Goal: Task Accomplishment & Management: Manage account settings

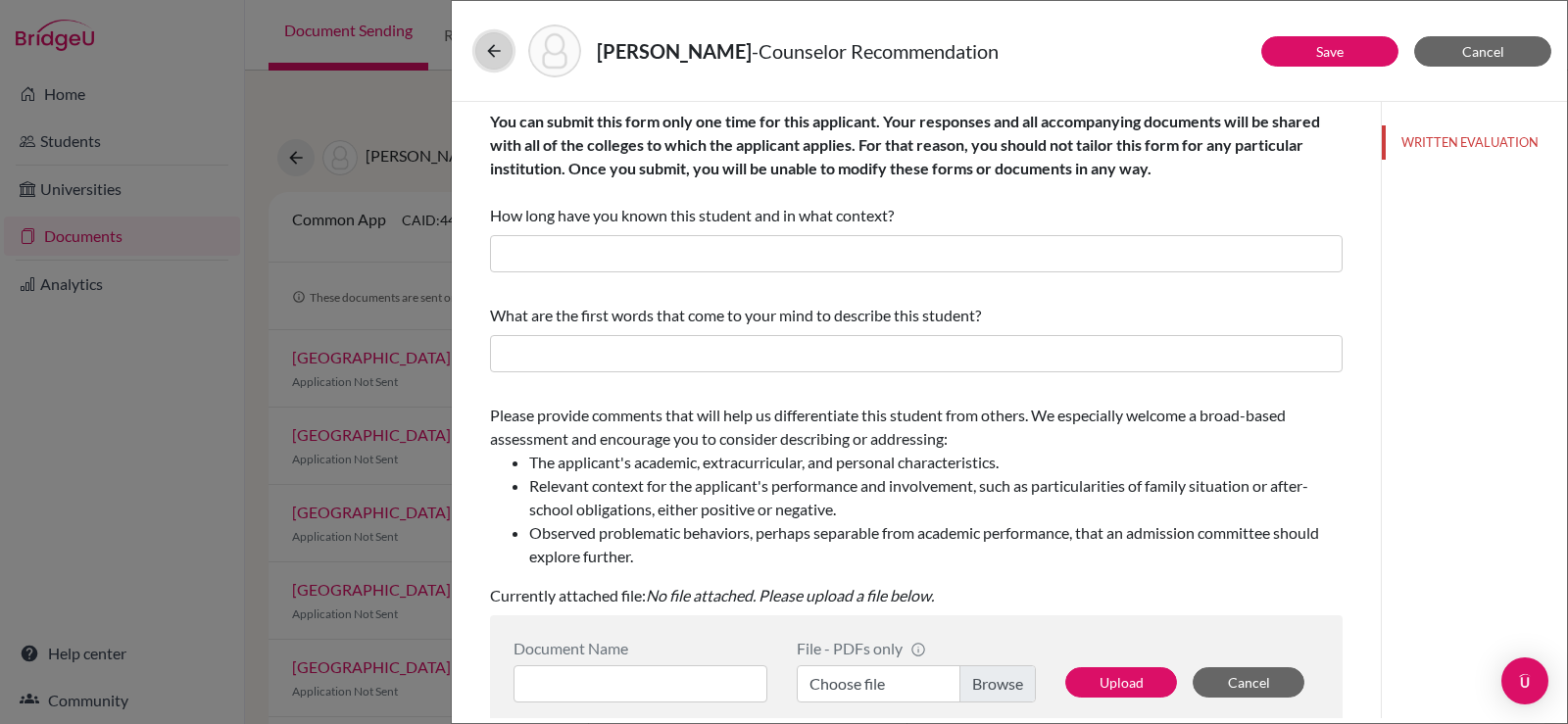
click at [492, 62] on button at bounding box center [494, 51] width 38 height 38
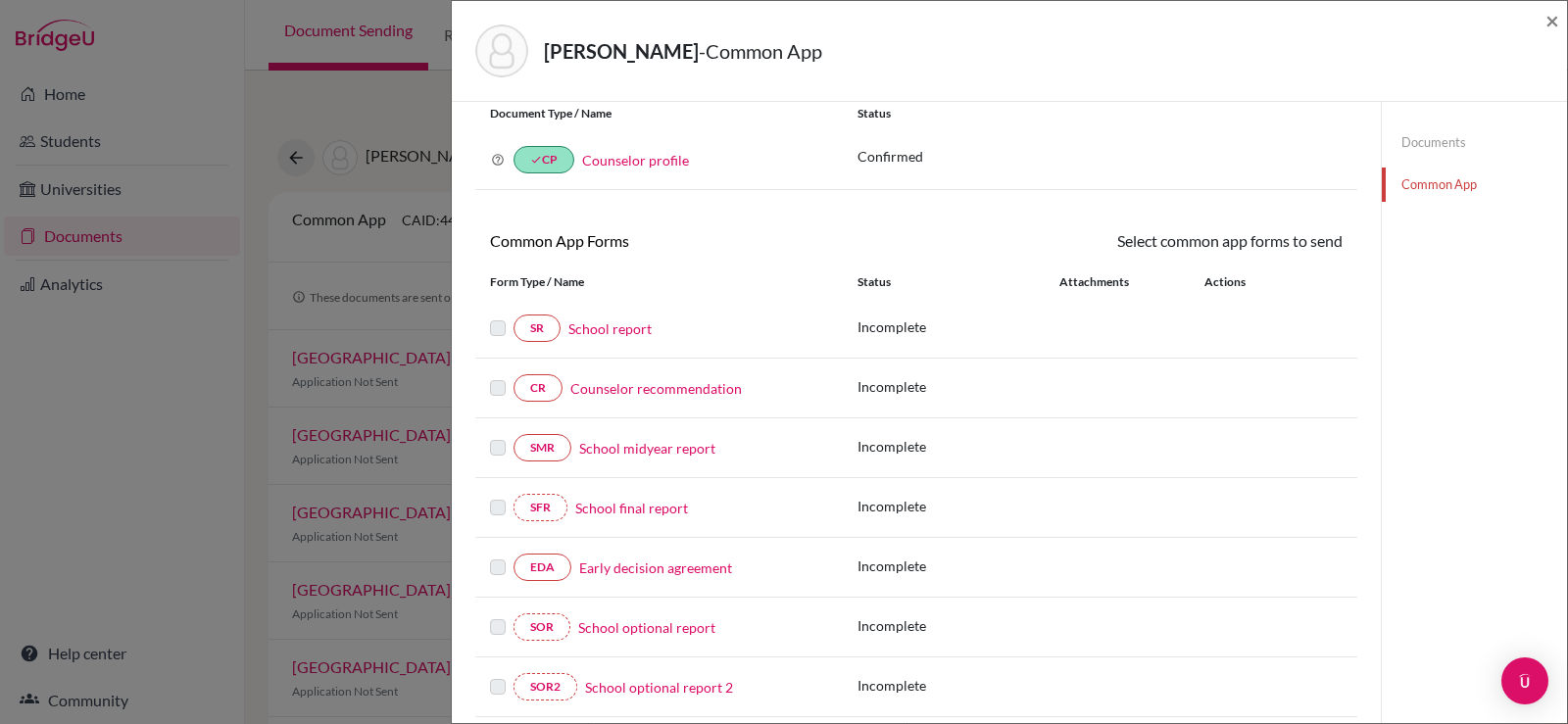
scroll to position [98, 0]
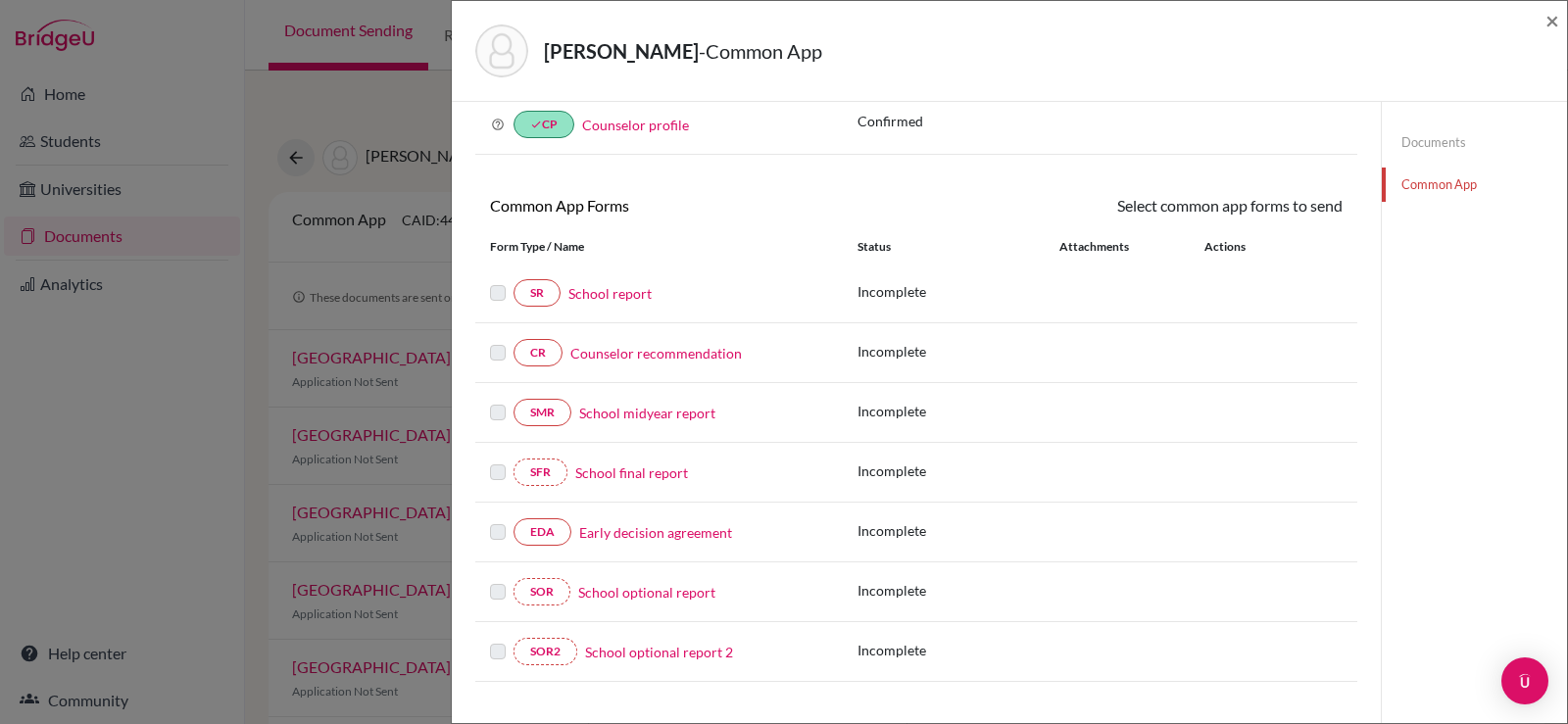
click at [638, 412] on link "School midyear report" at bounding box center [647, 413] width 136 height 21
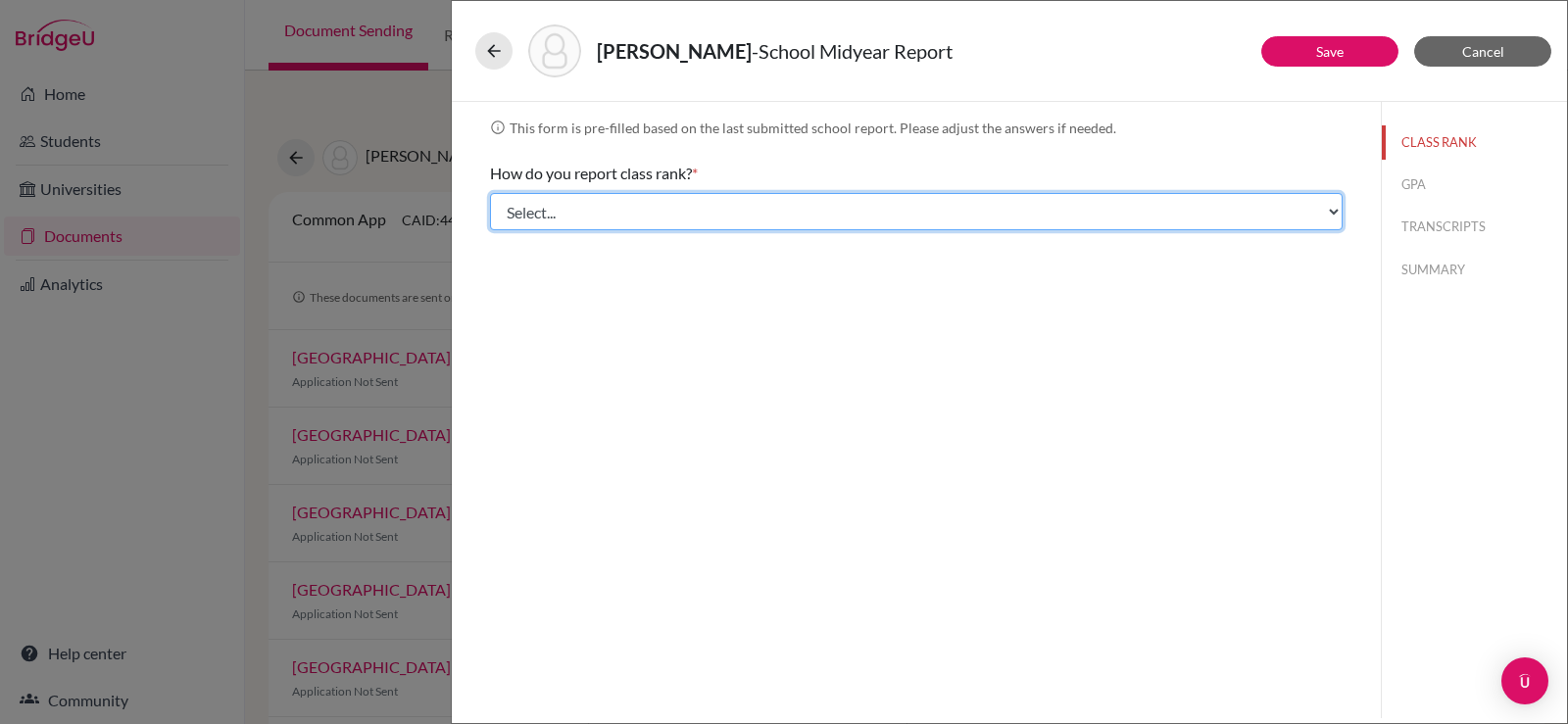
click at [650, 212] on select "Select... Exact Decile Quintile Quartile None" at bounding box center [916, 211] width 853 height 38
select select "5"
click at [490, 193] on select "Select... Exact Decile Quintile Quartile None" at bounding box center [916, 211] width 853 height 38
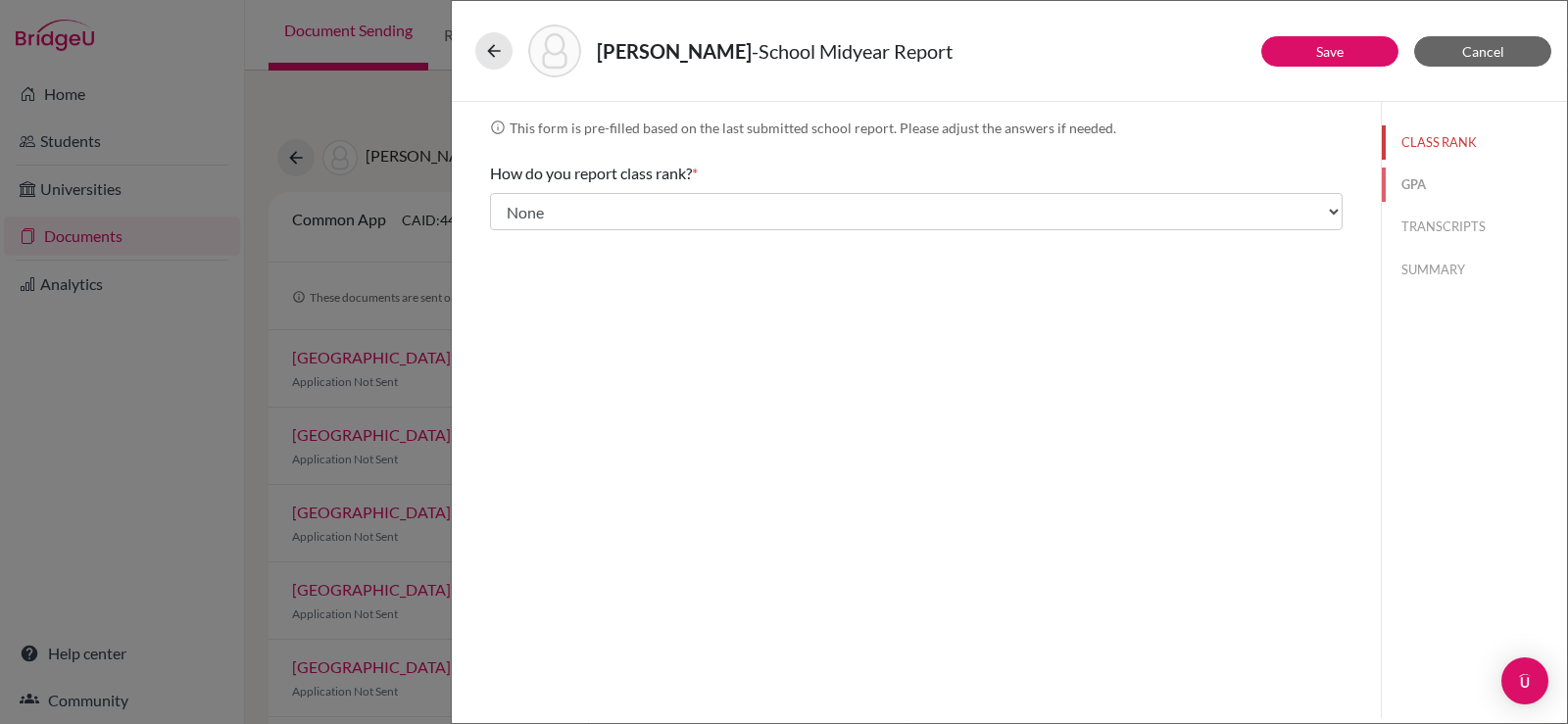
click at [1400, 179] on button "GPA" at bounding box center [1473, 185] width 185 height 35
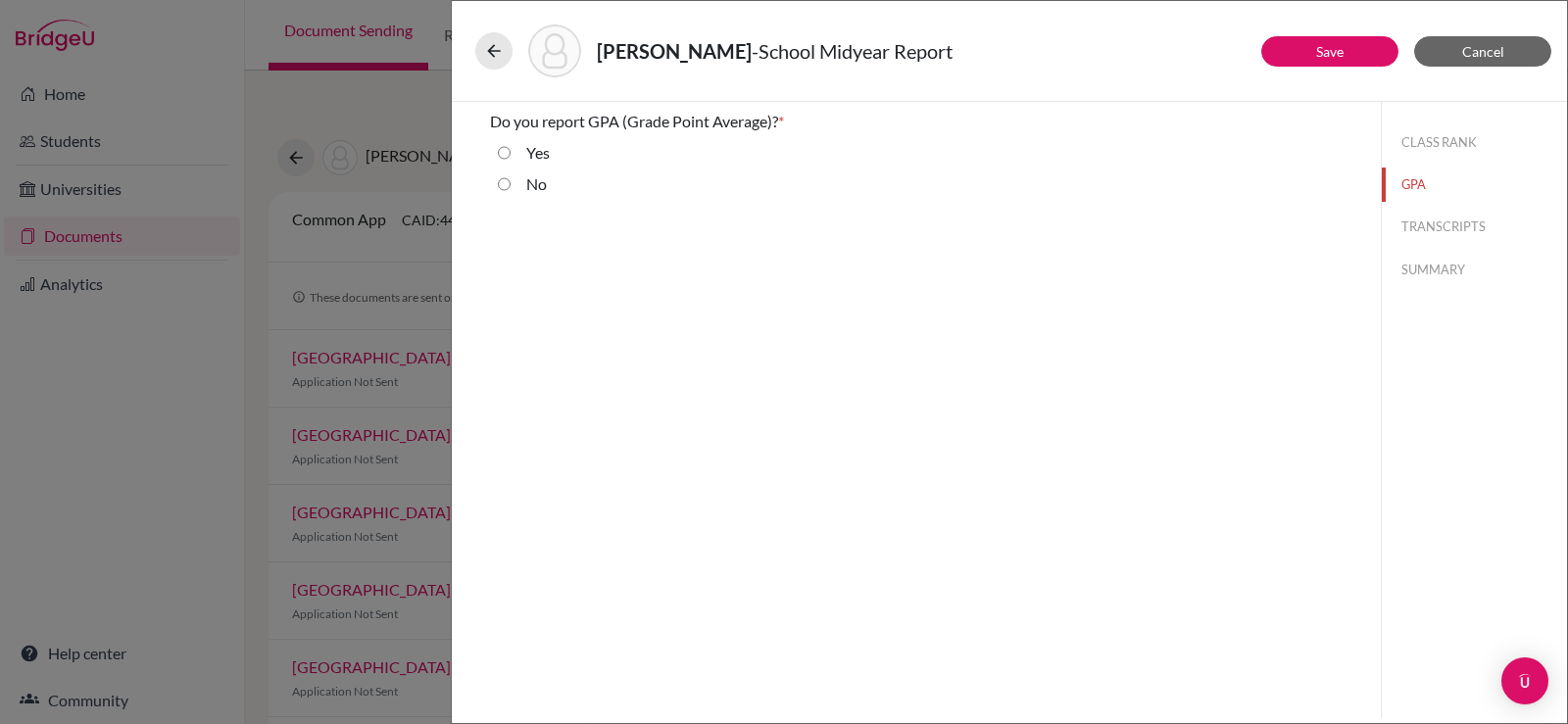
click at [528, 159] on label "Yes" at bounding box center [537, 153] width 24 height 24
click at [511, 159] on input "Yes" at bounding box center [504, 153] width 13 height 24
radio input "true"
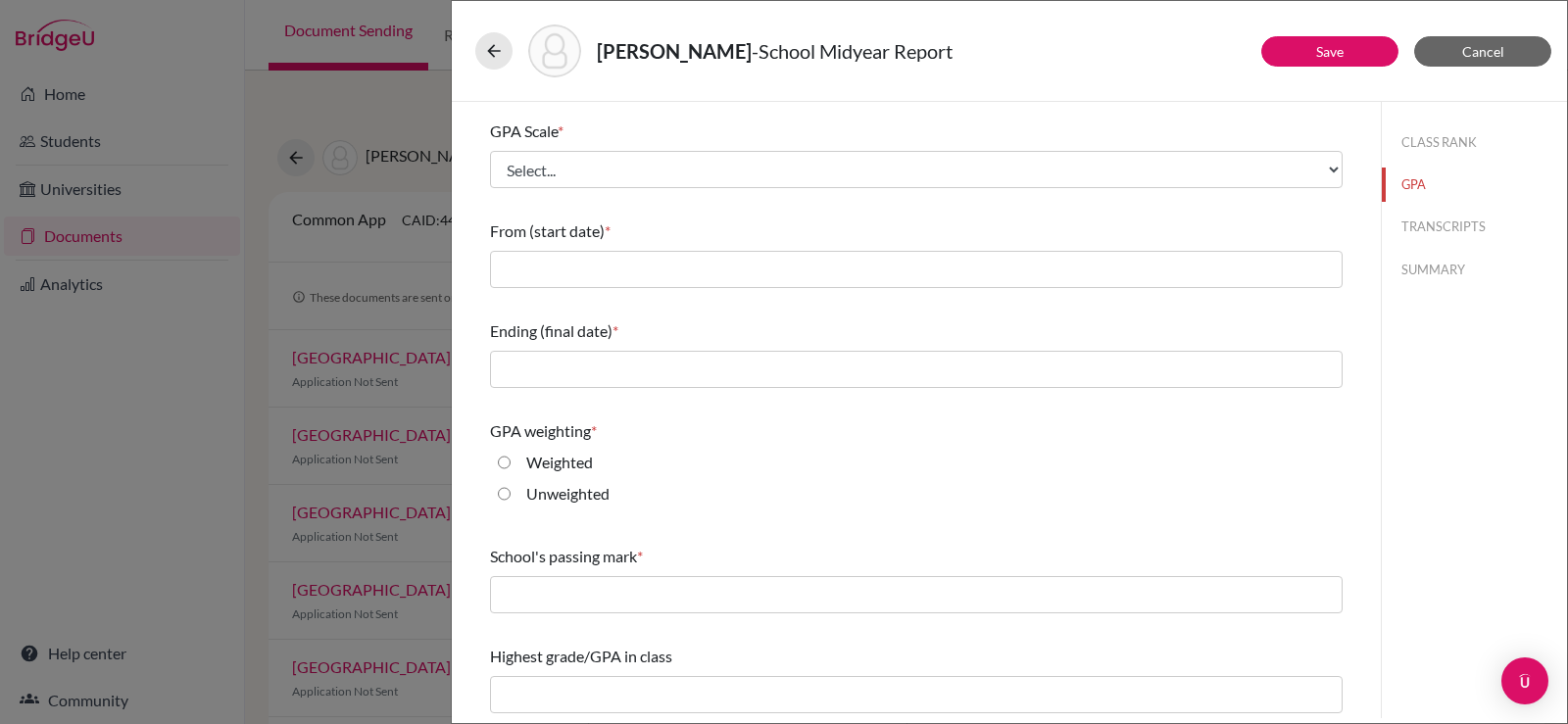
scroll to position [218, 0]
click at [499, 48] on icon at bounding box center [494, 51] width 20 height 20
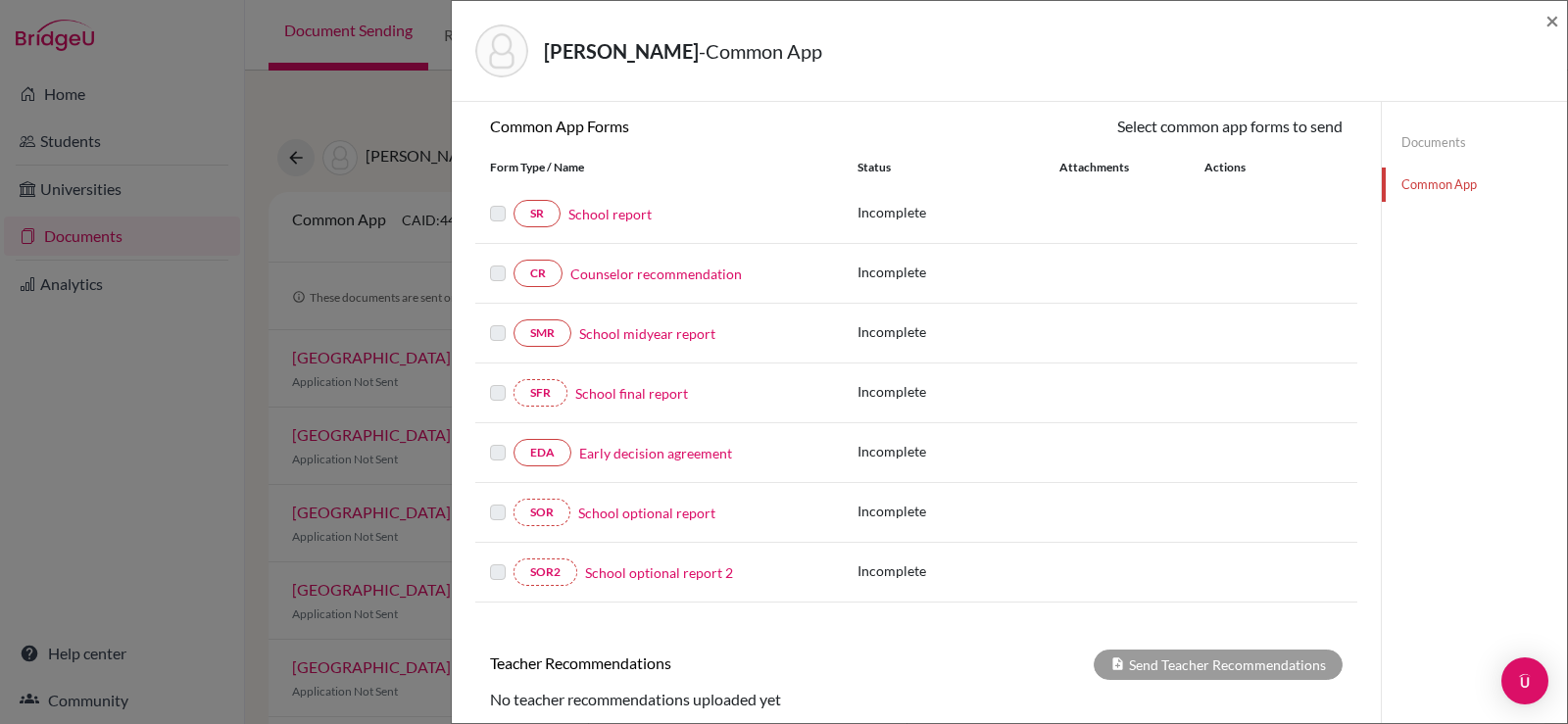
scroll to position [196, 0]
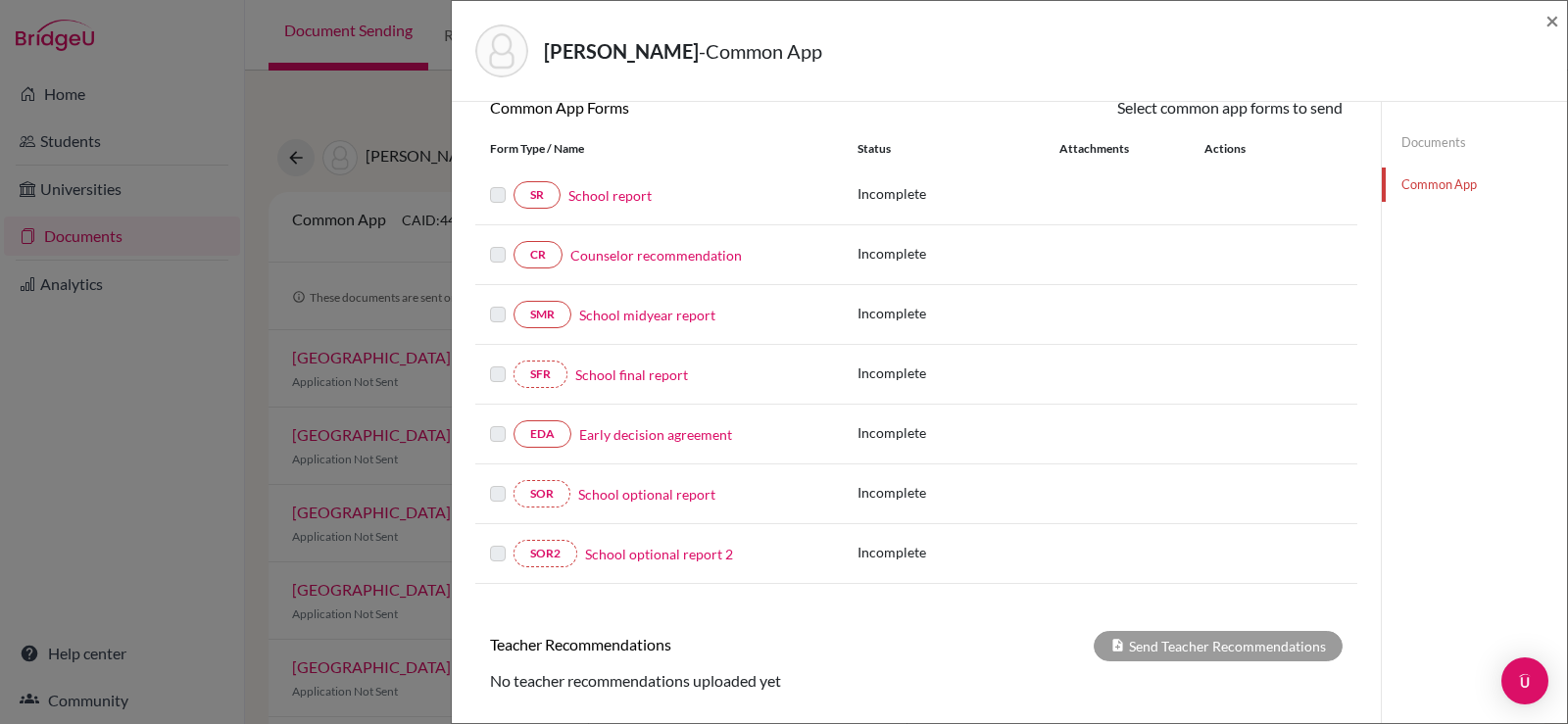
click at [625, 438] on link "Early decision agreement" at bounding box center [655, 434] width 153 height 21
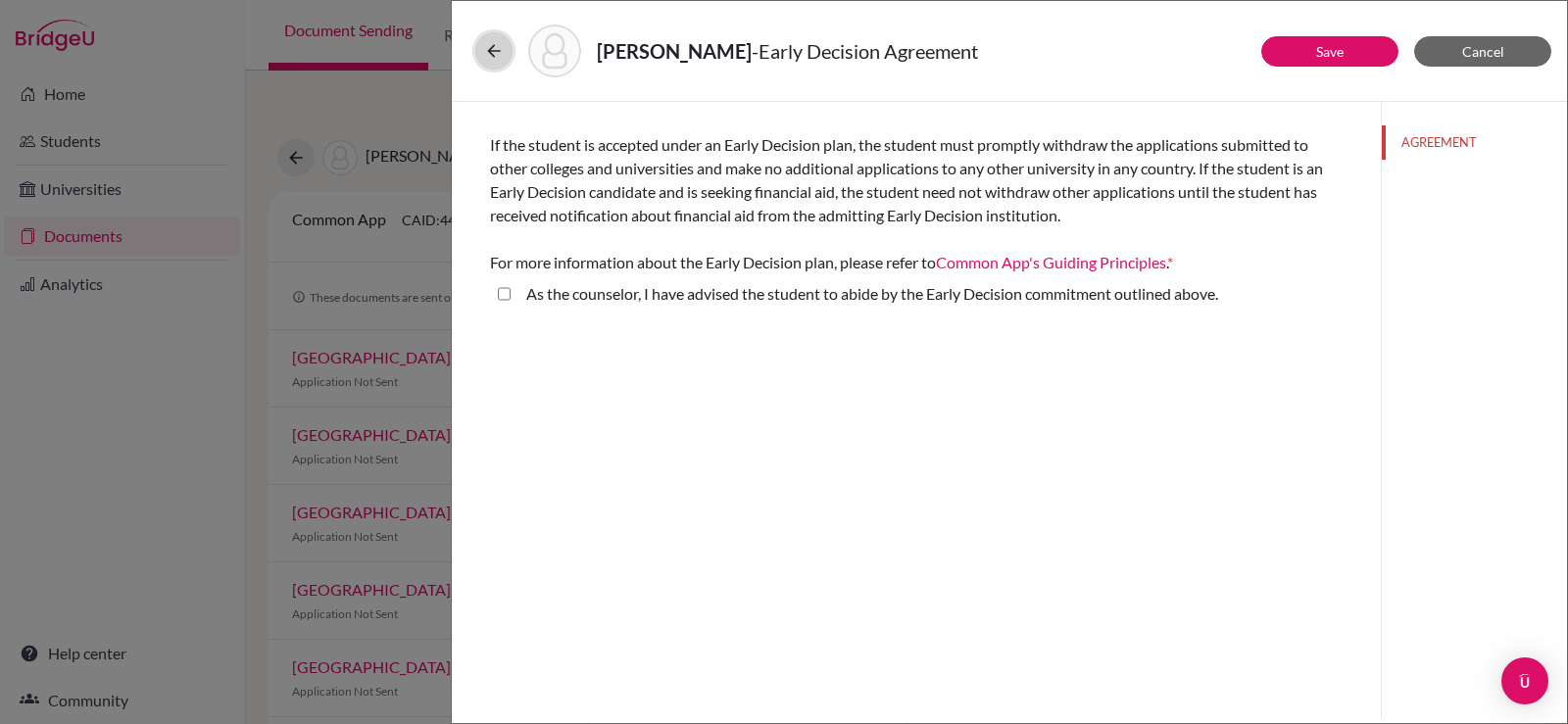
click at [493, 61] on button at bounding box center [494, 51] width 38 height 38
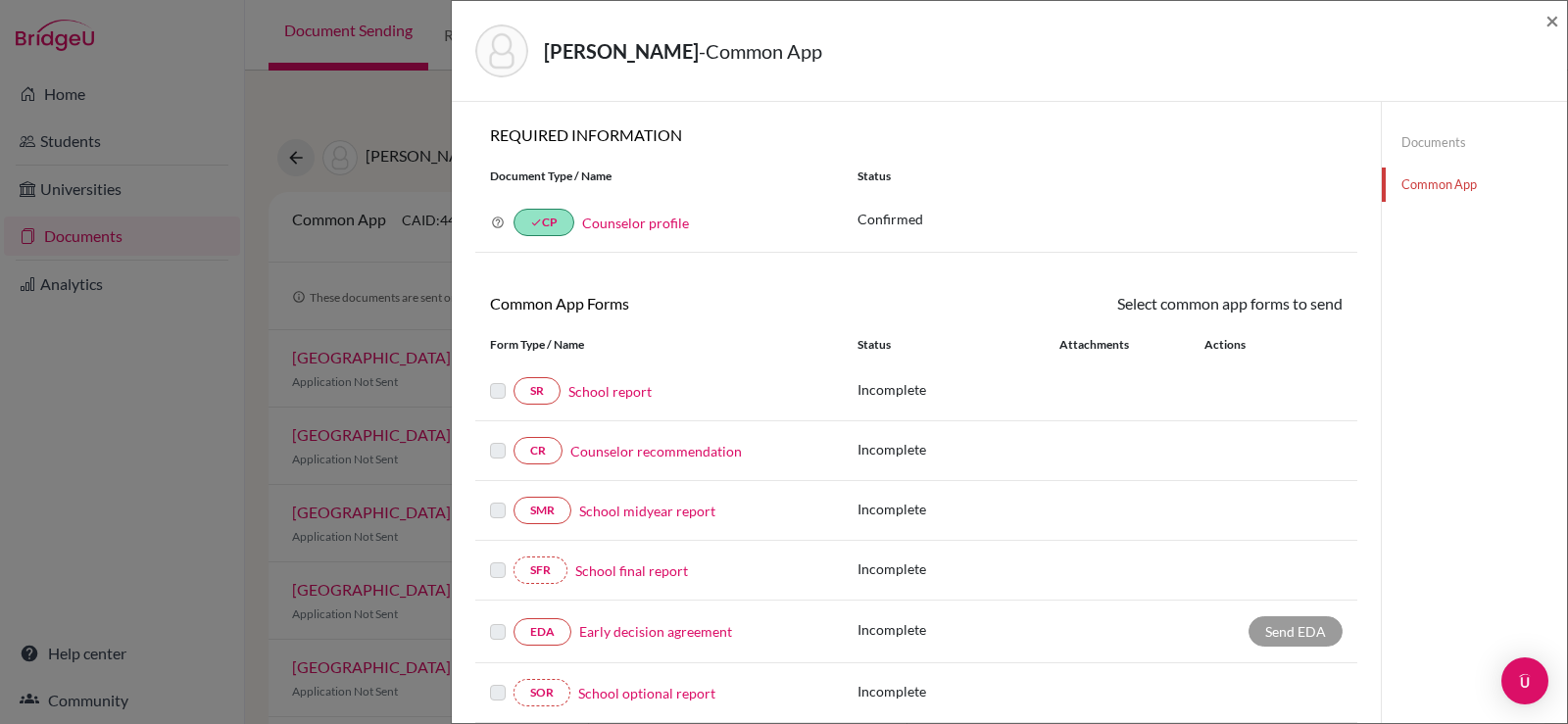
click at [413, 285] on div "Ryu, Daniel - Common App × × REQUIRED INFORMATION Document Type / Name Status W…" at bounding box center [784, 362] width 1568 height 724
click at [1552, 21] on span "×" at bounding box center [1552, 20] width 14 height 29
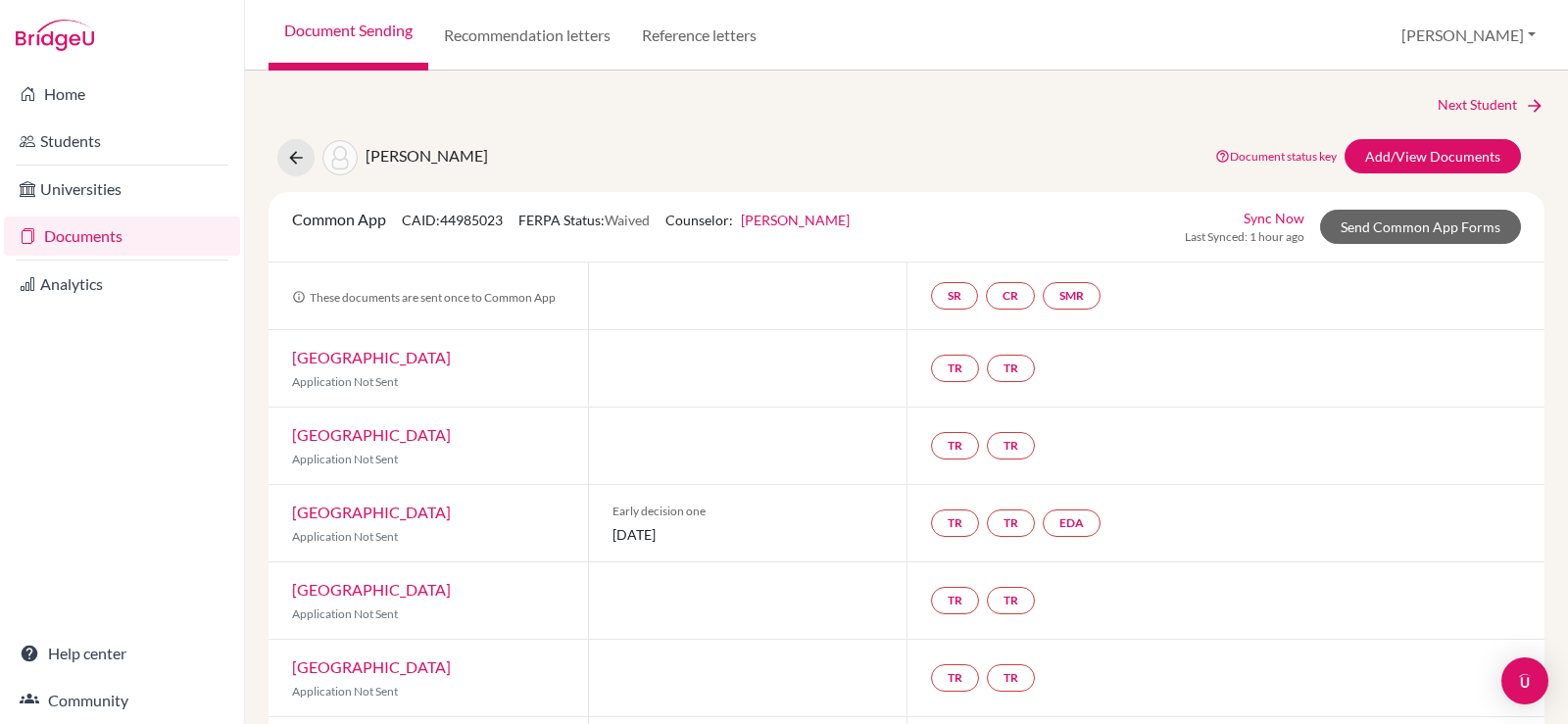
click at [73, 240] on link "Documents" at bounding box center [122, 236] width 236 height 40
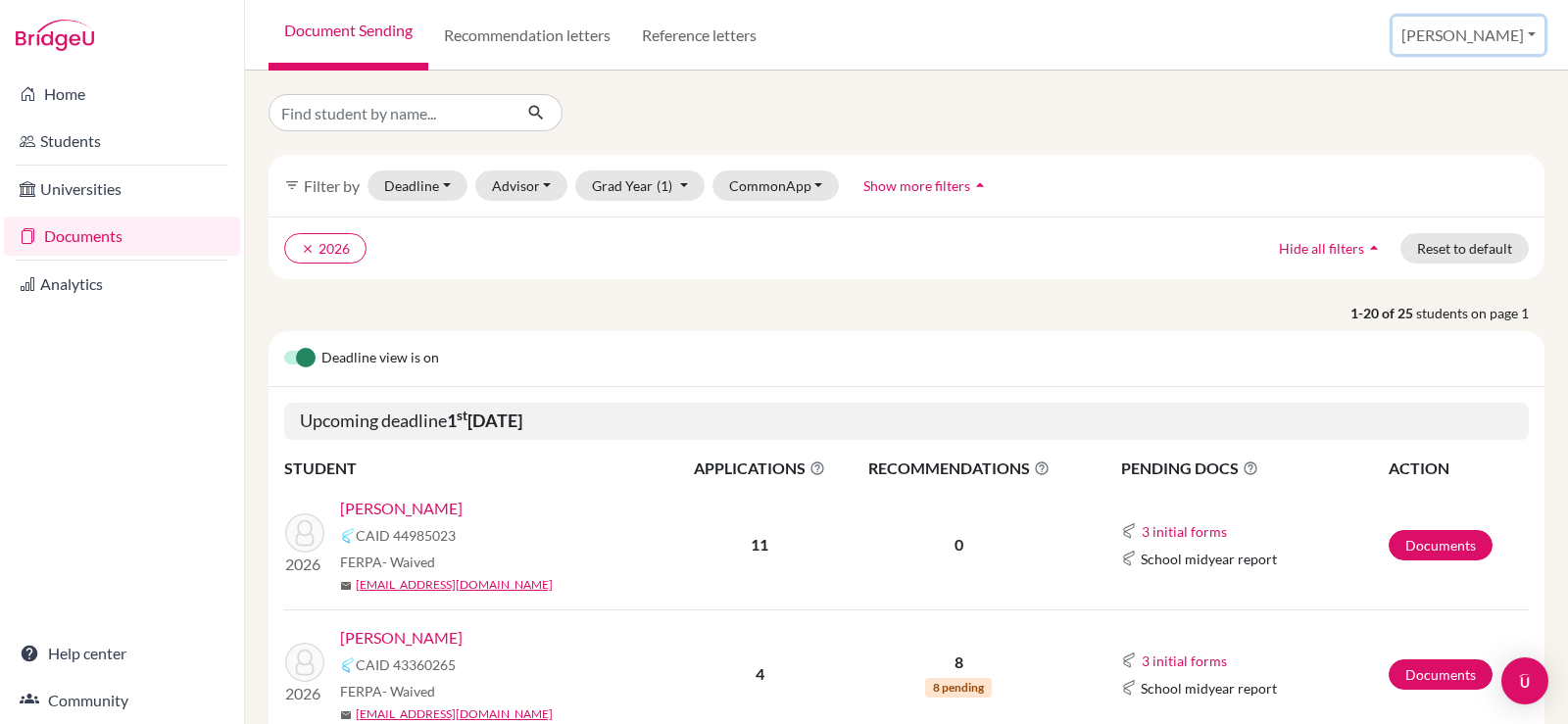
click at [1494, 30] on button "[PERSON_NAME]" at bounding box center [1468, 36] width 152 height 38
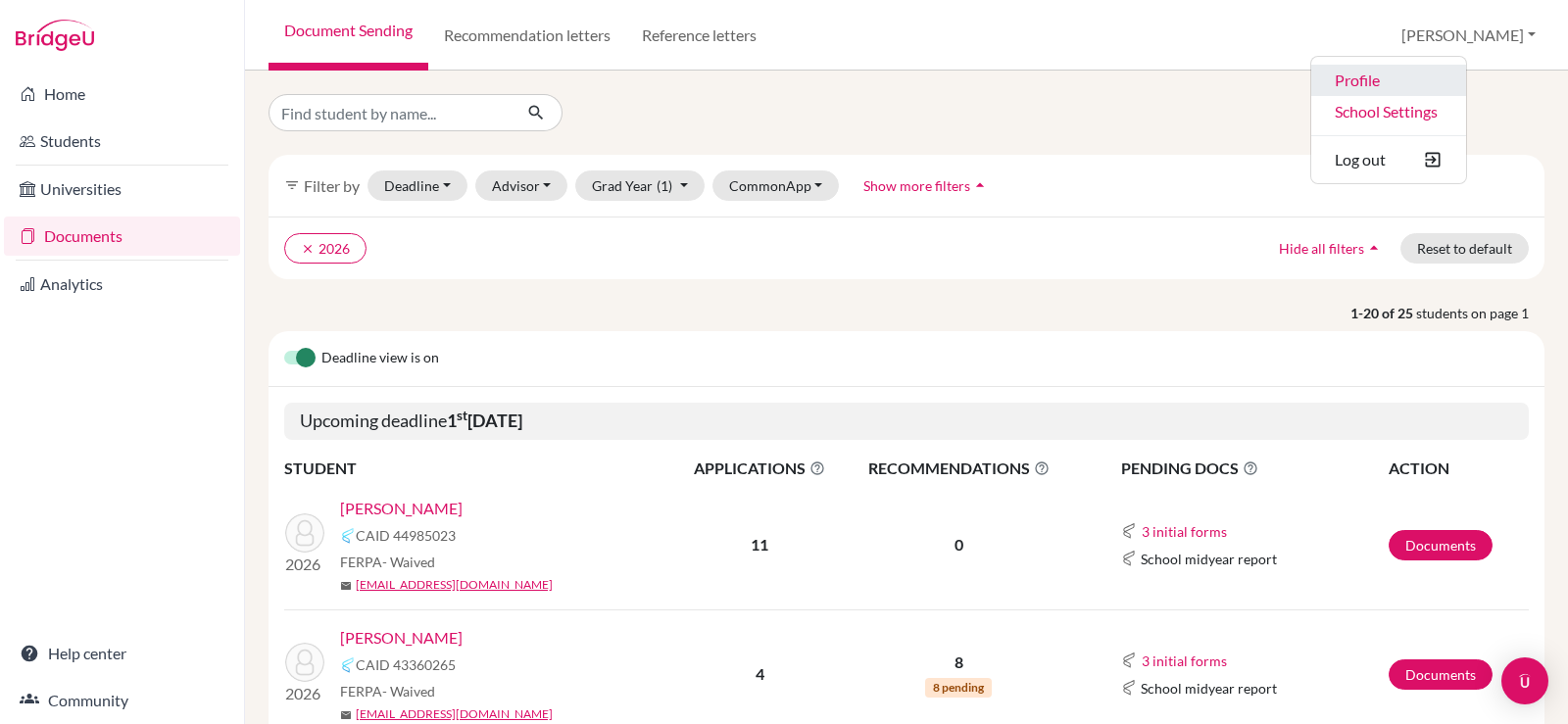
click at [1448, 73] on link "Profile" at bounding box center [1388, 80] width 155 height 32
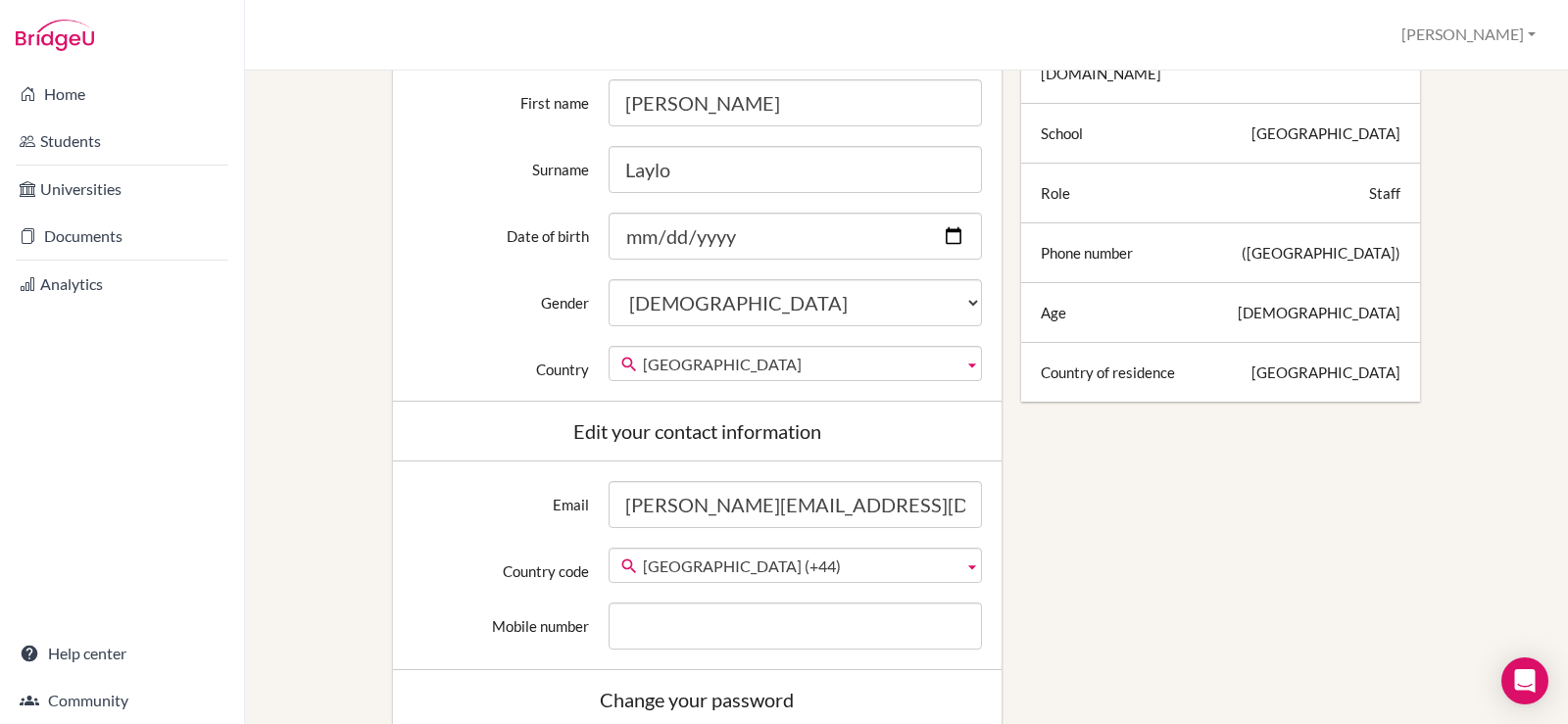
scroll to position [196, 0]
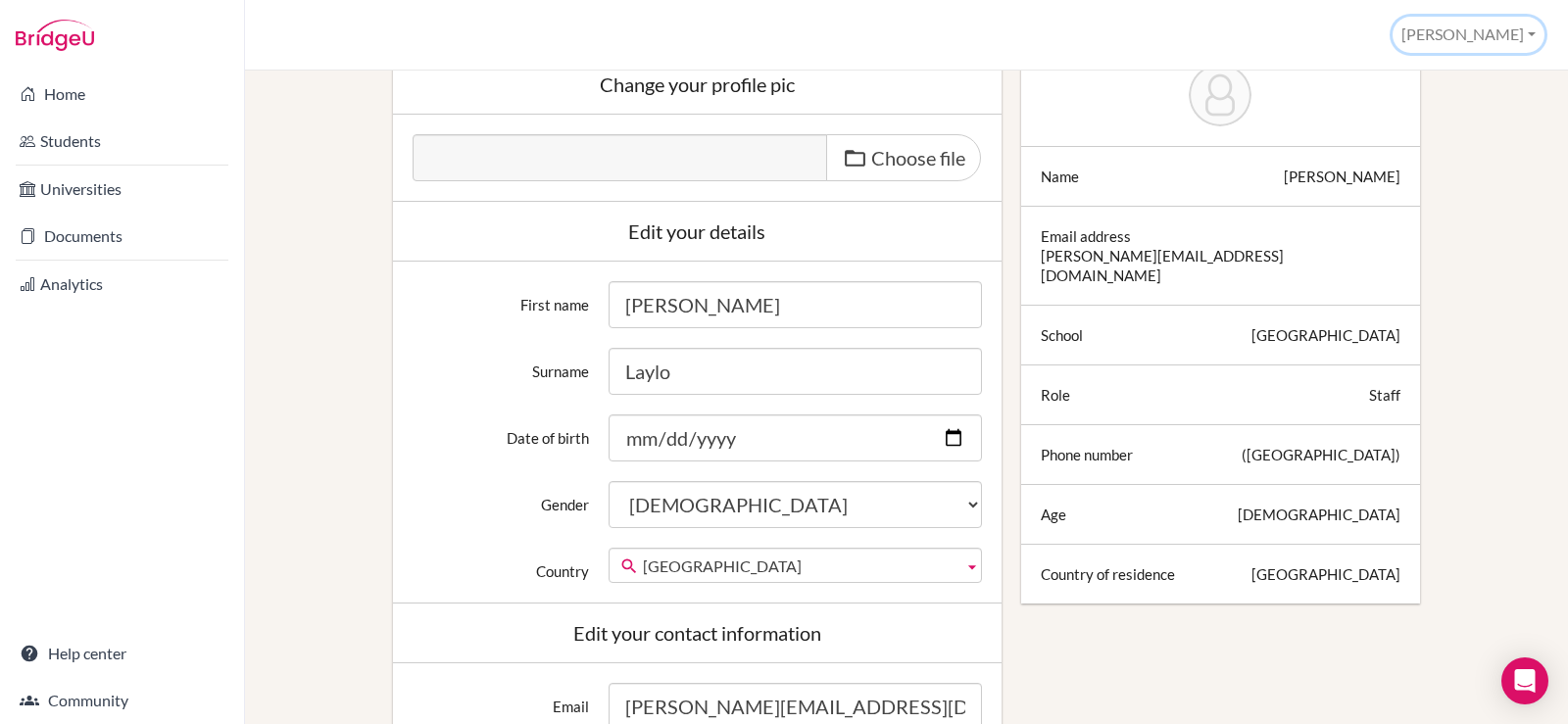
click at [1478, 31] on button "[PERSON_NAME]" at bounding box center [1468, 35] width 152 height 37
click at [1442, 120] on link "School Settings" at bounding box center [1465, 111] width 155 height 32
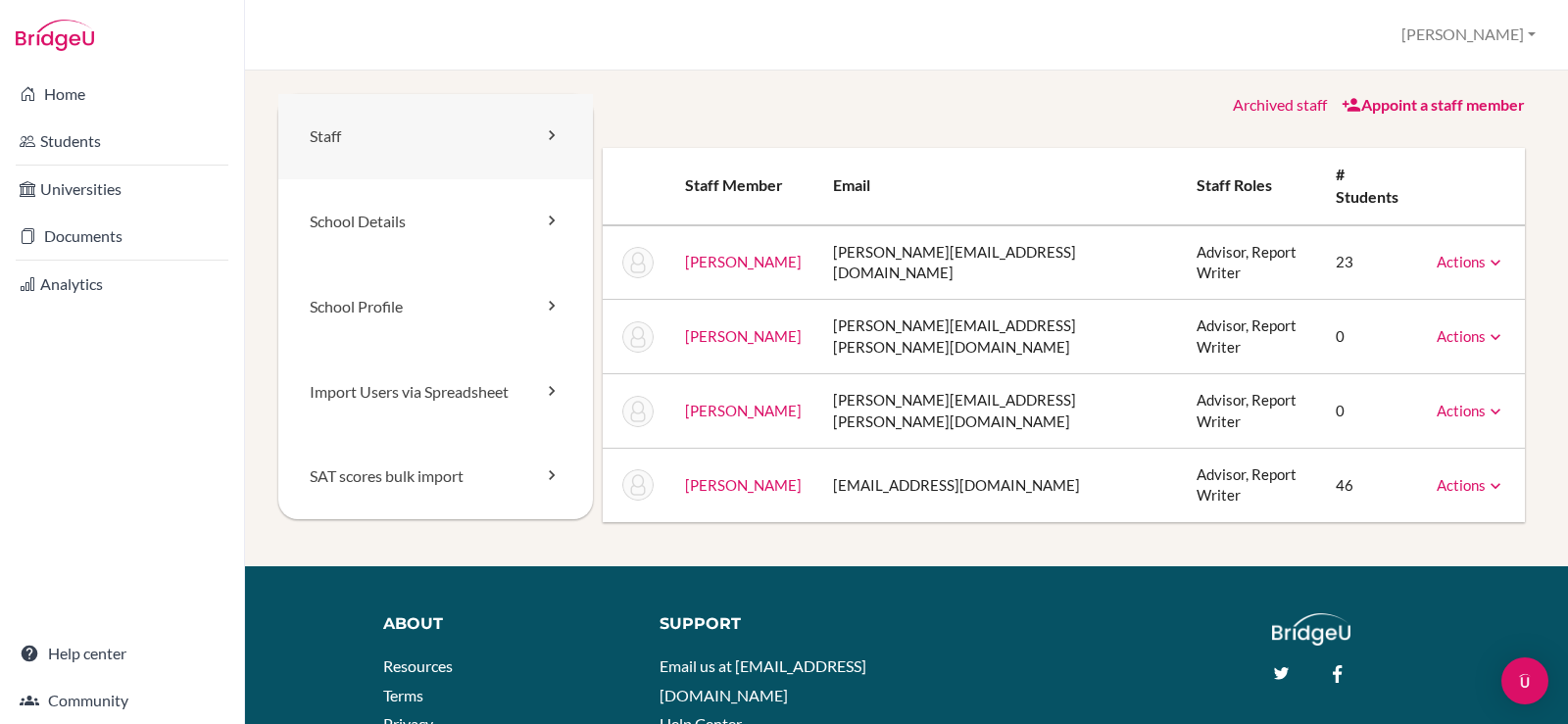
click at [510, 133] on link "Staff" at bounding box center [436, 136] width 314 height 85
click at [507, 219] on link "School Details" at bounding box center [436, 221] width 314 height 85
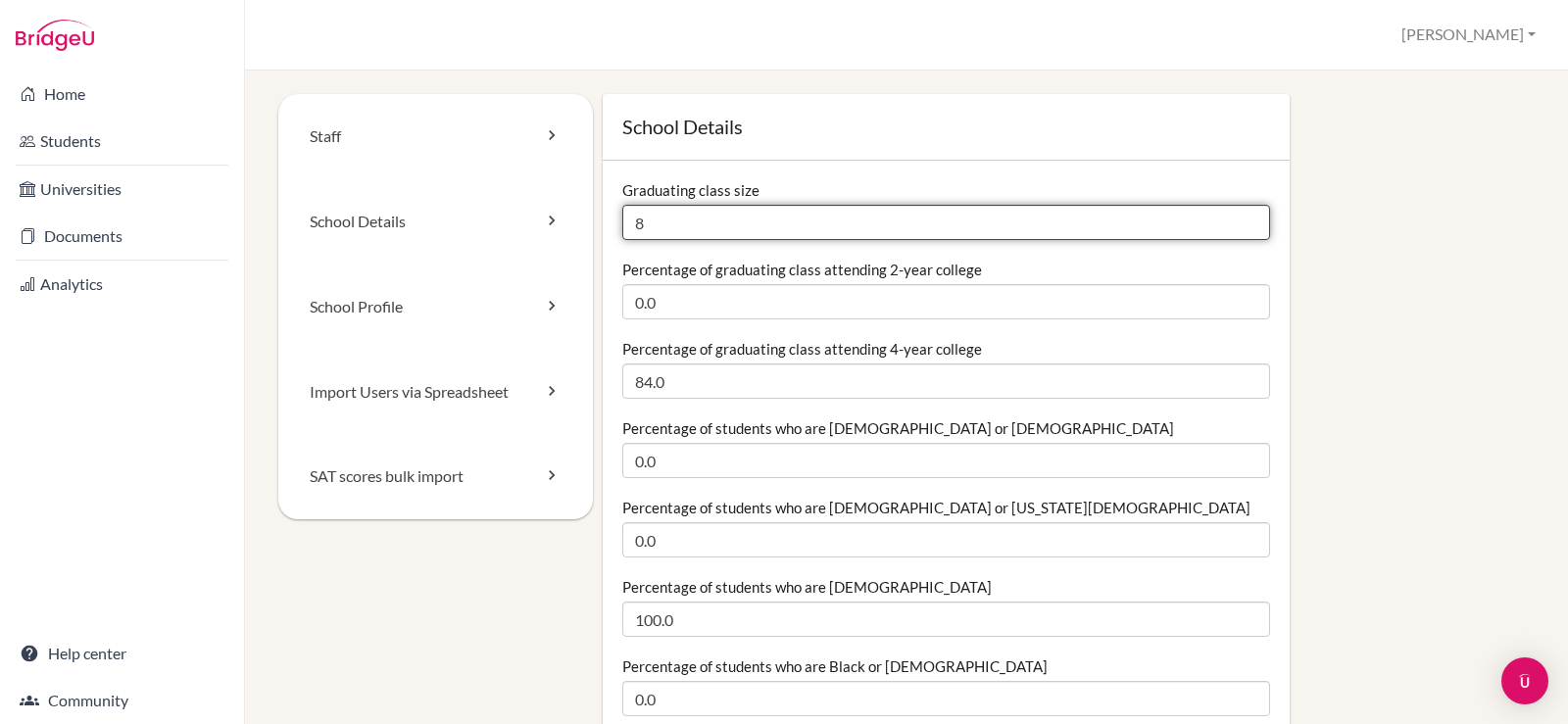
click at [671, 223] on input "8" at bounding box center [946, 222] width 647 height 36
drag, startPoint x: 677, startPoint y: 229, endPoint x: 616, endPoint y: 223, distance: 61.3
type input "16"
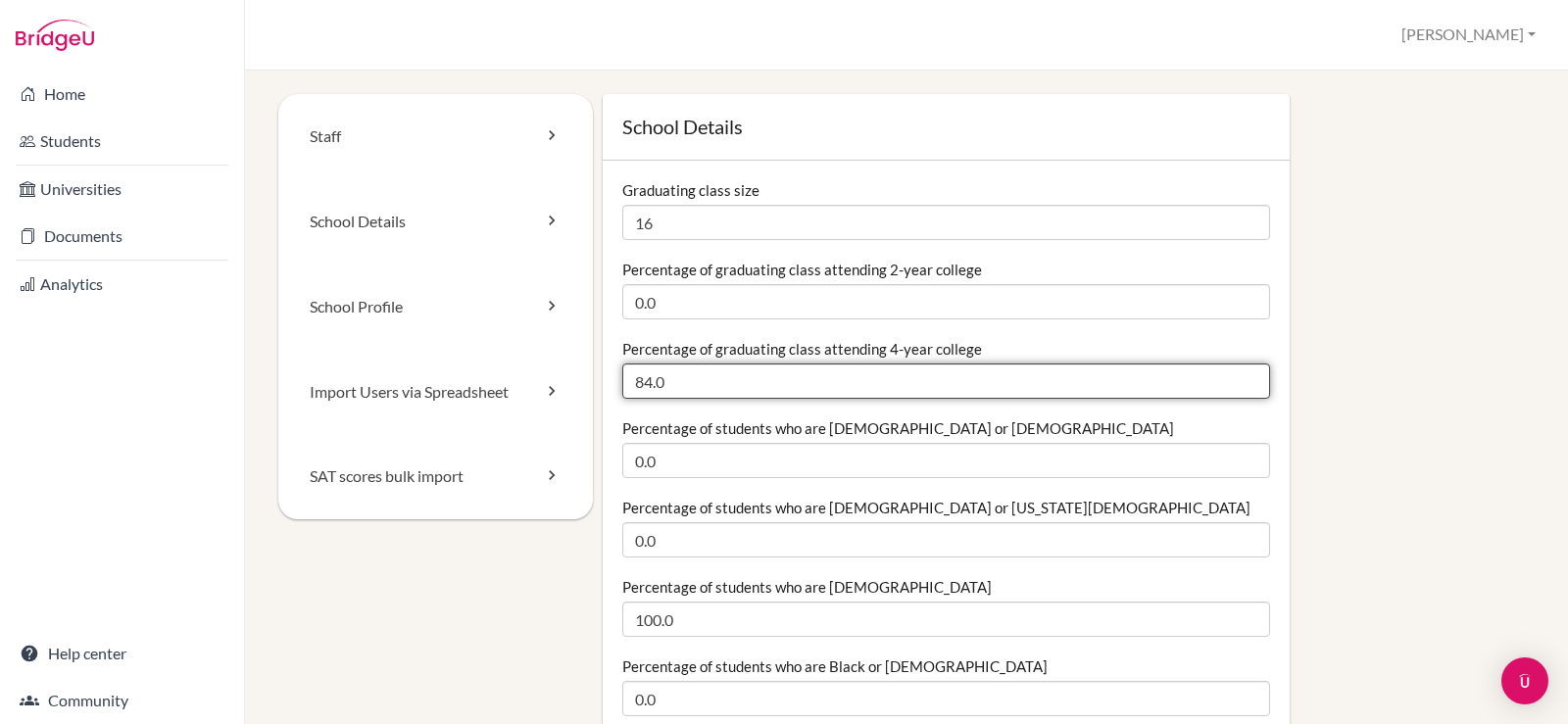
click at [702, 384] on input "84.0" at bounding box center [946, 381] width 647 height 36
drag, startPoint x: 683, startPoint y: 387, endPoint x: 614, endPoint y: 388, distance: 69.0
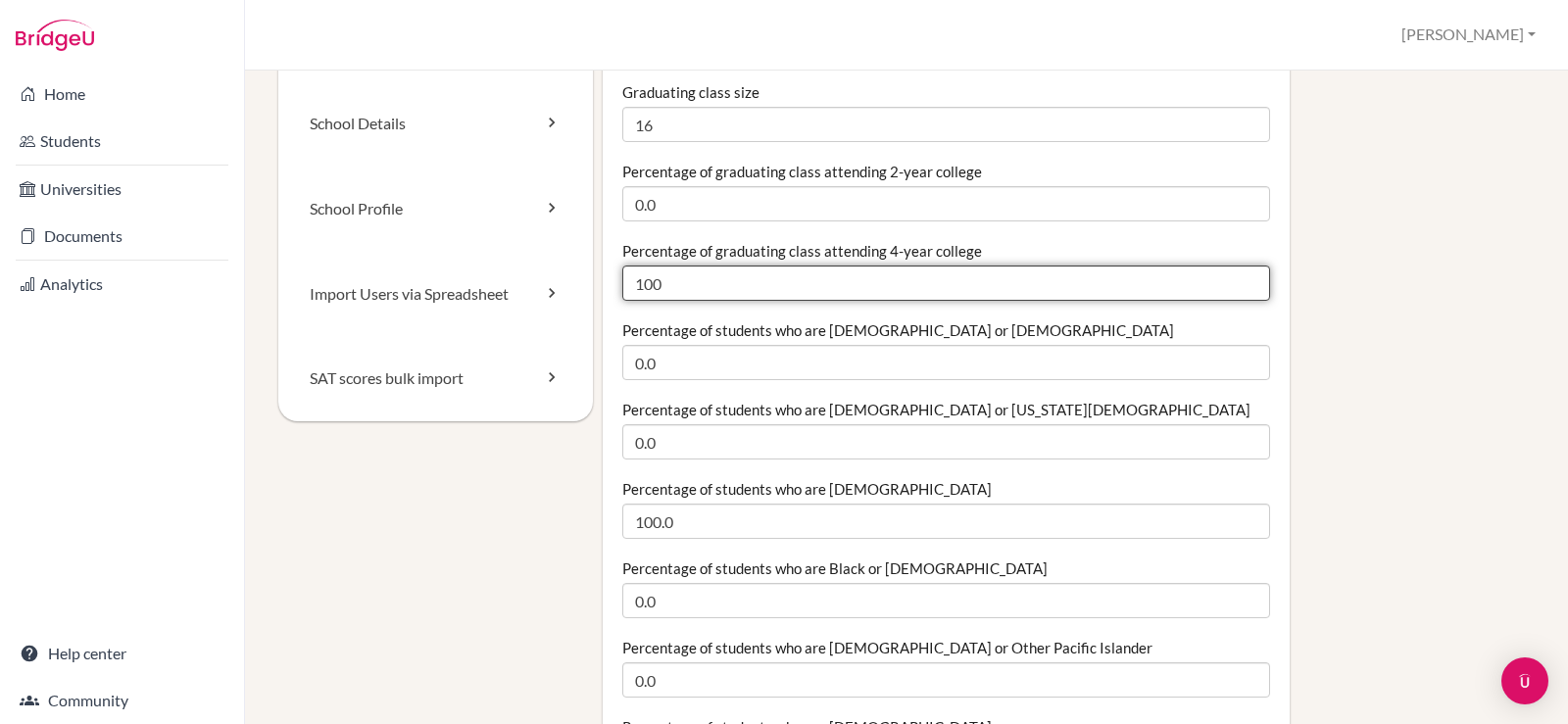
drag, startPoint x: 669, startPoint y: 283, endPoint x: 609, endPoint y: 286, distance: 60.1
type input "0"
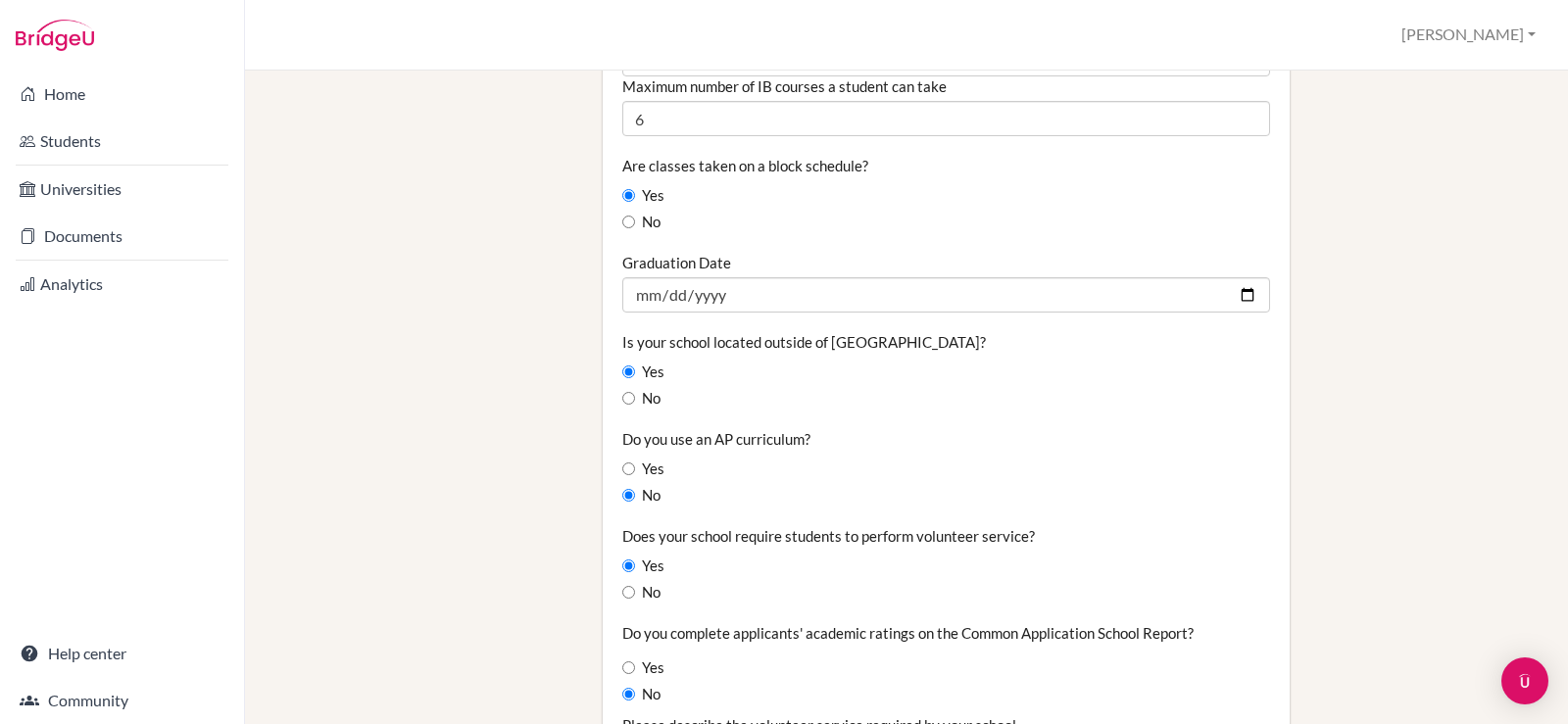
scroll to position [1469, 0]
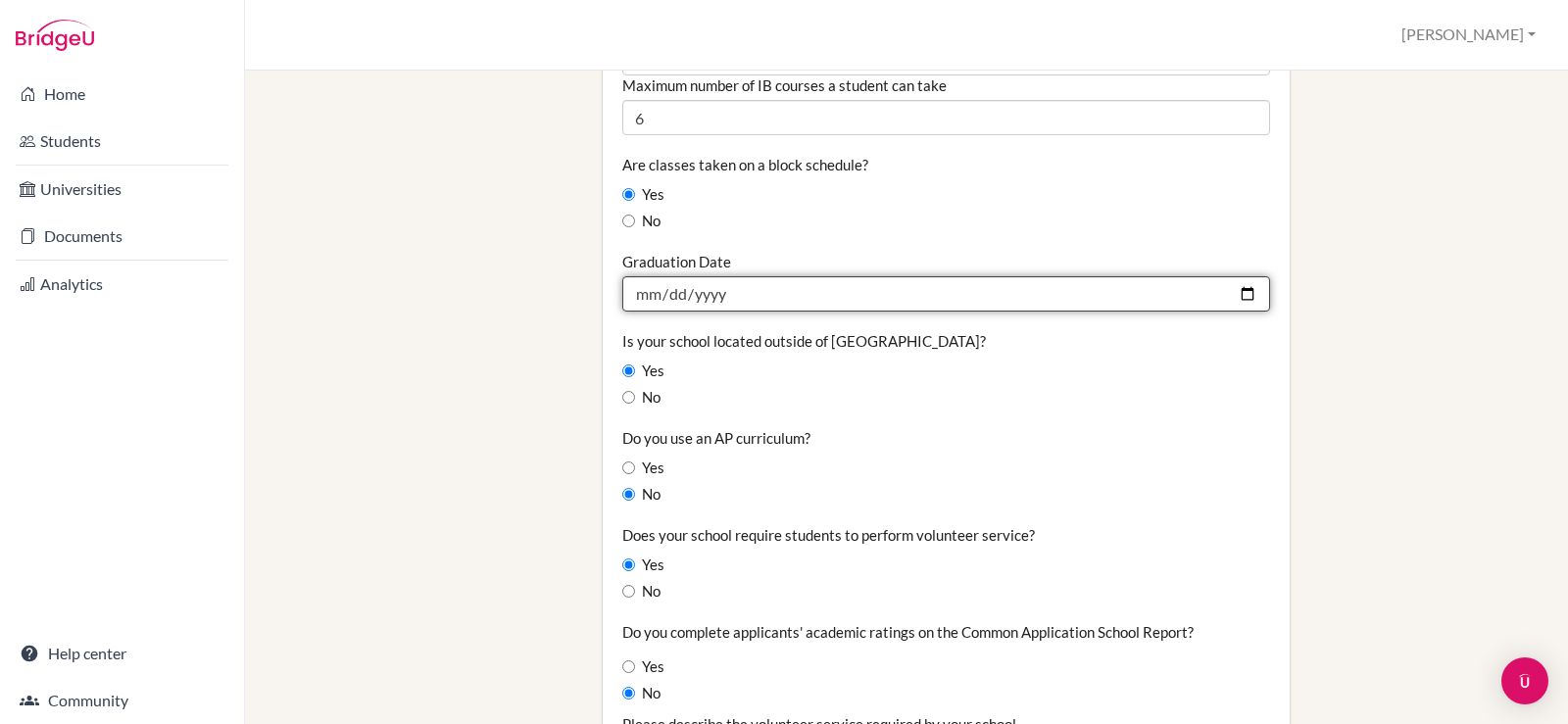
click at [1228, 286] on input "2025-06-21" at bounding box center [946, 294] width 647 height 36
click at [755, 294] on input "2025-05-30" at bounding box center [946, 294] width 647 height 36
click at [725, 290] on input "2025-05-30" at bounding box center [946, 294] width 647 height 36
click at [1243, 291] on input "2025-05-30" at bounding box center [946, 294] width 647 height 36
type input "2026-05-30"
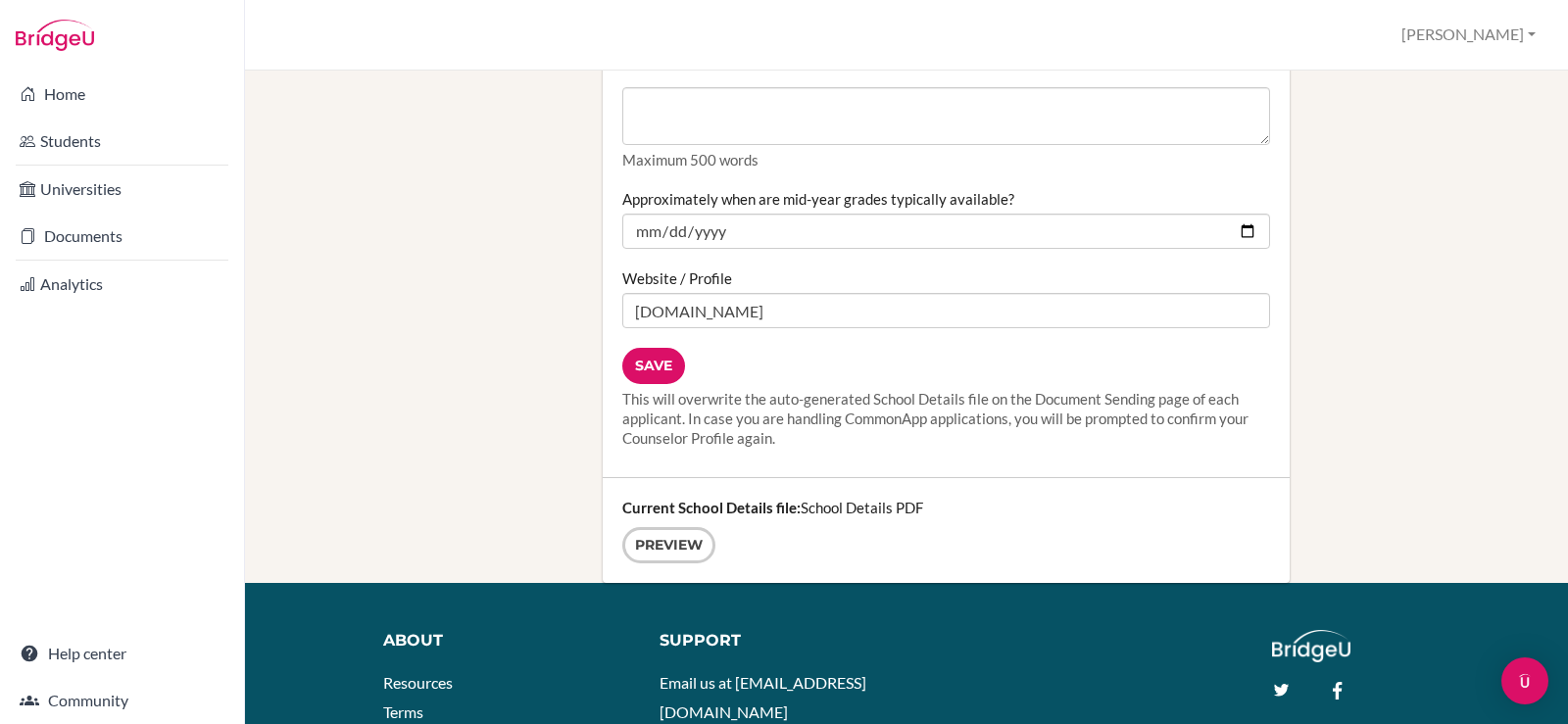
scroll to position [2546, 0]
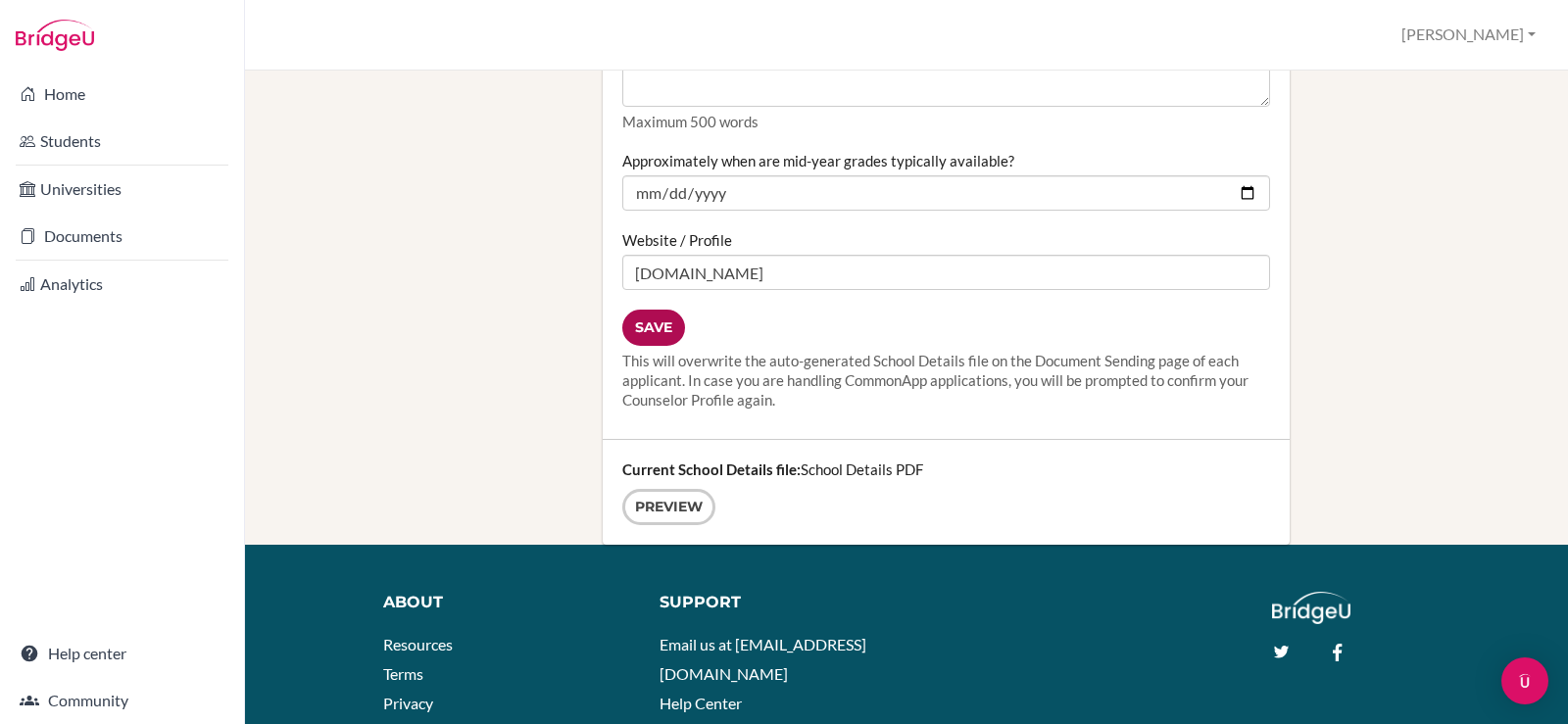
click at [636, 331] on input "Save" at bounding box center [653, 327] width 62 height 37
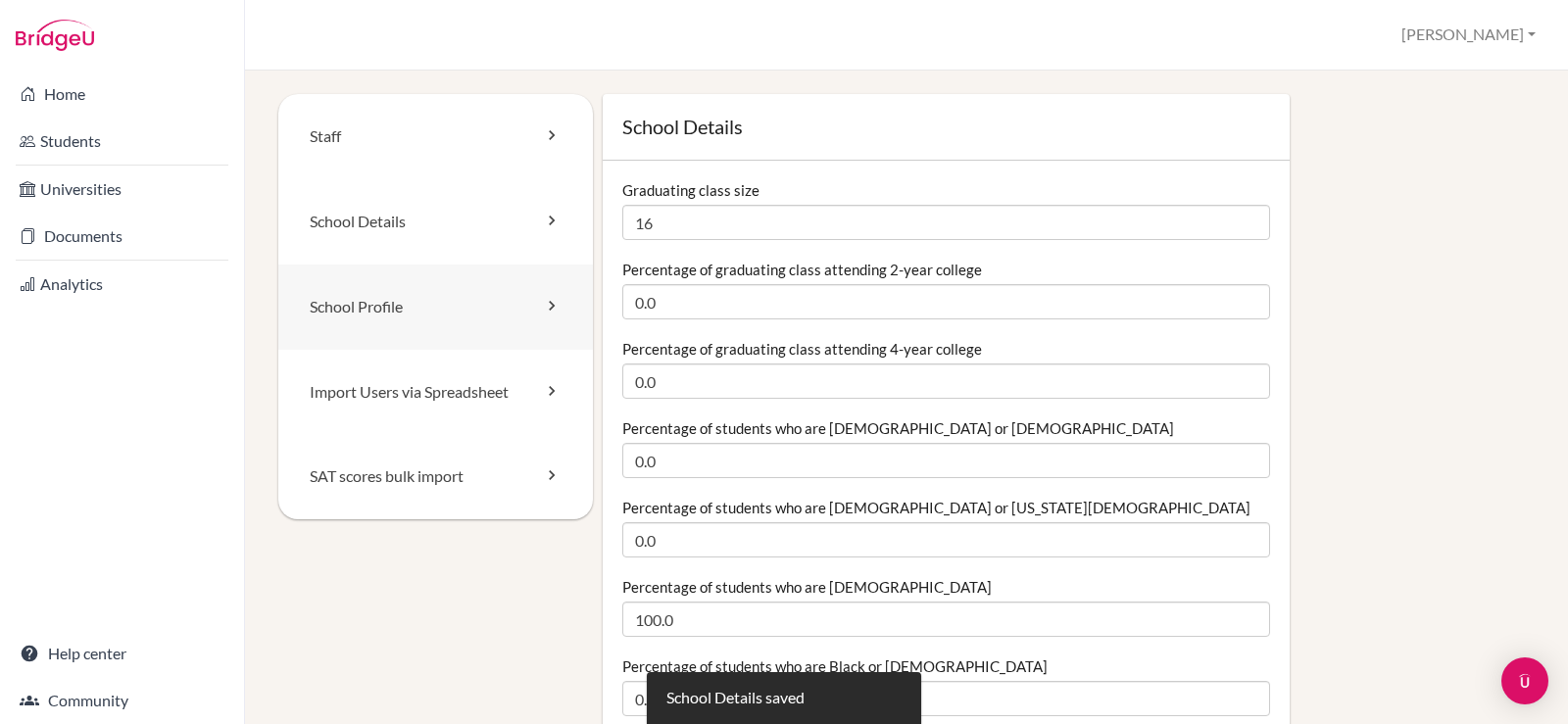
click at [532, 299] on link "School Profile" at bounding box center [436, 307] width 314 height 85
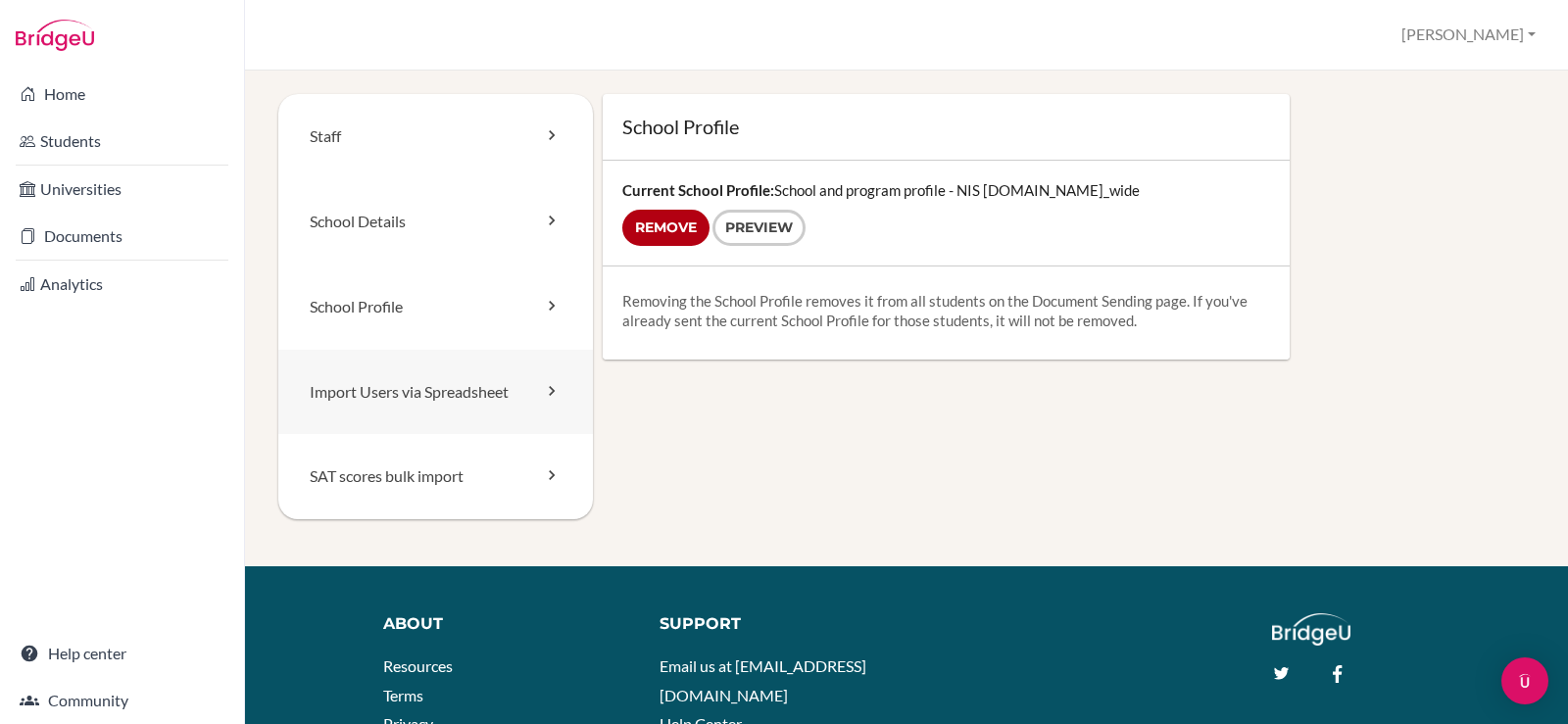
click at [528, 384] on link "Import Users via Spreadsheet" at bounding box center [436, 392] width 314 height 85
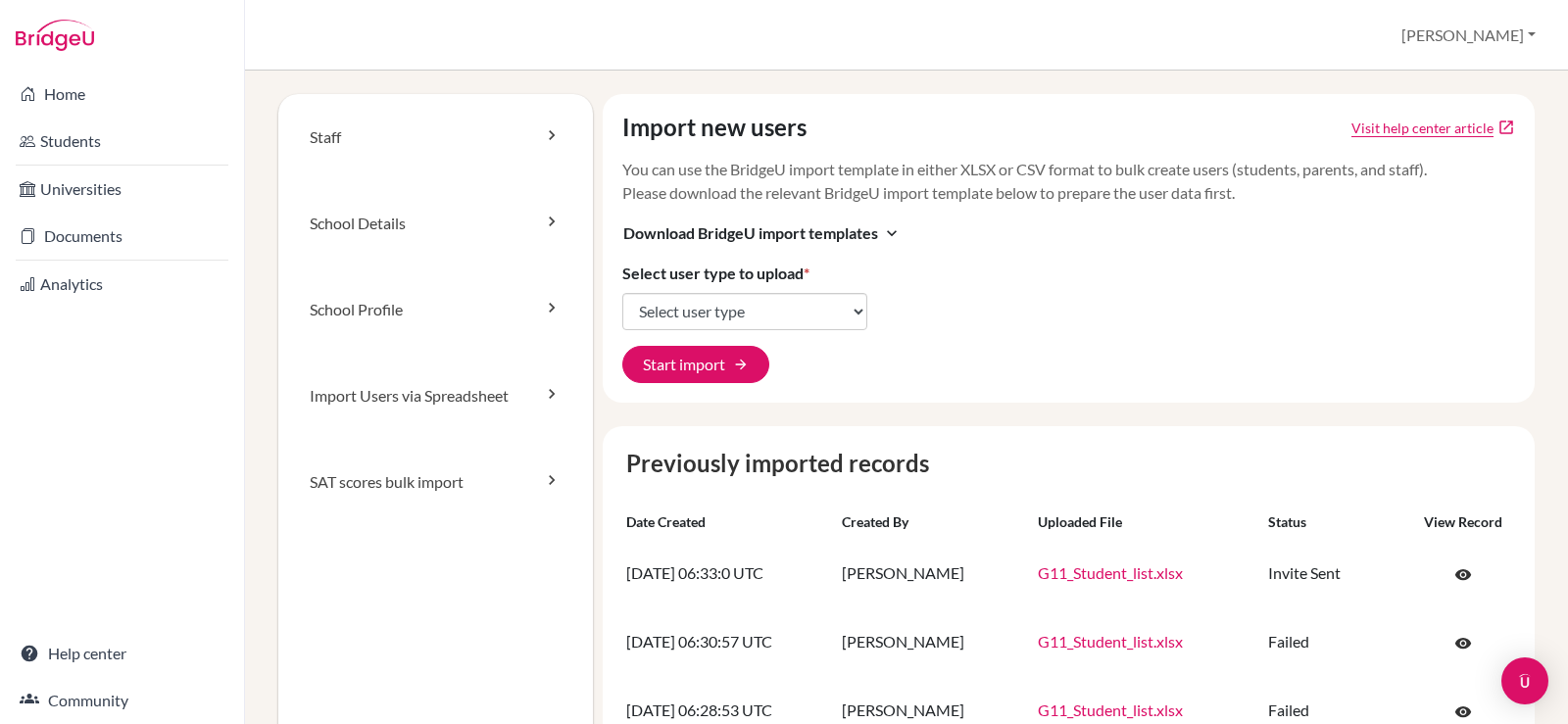
scroll to position [98, 0]
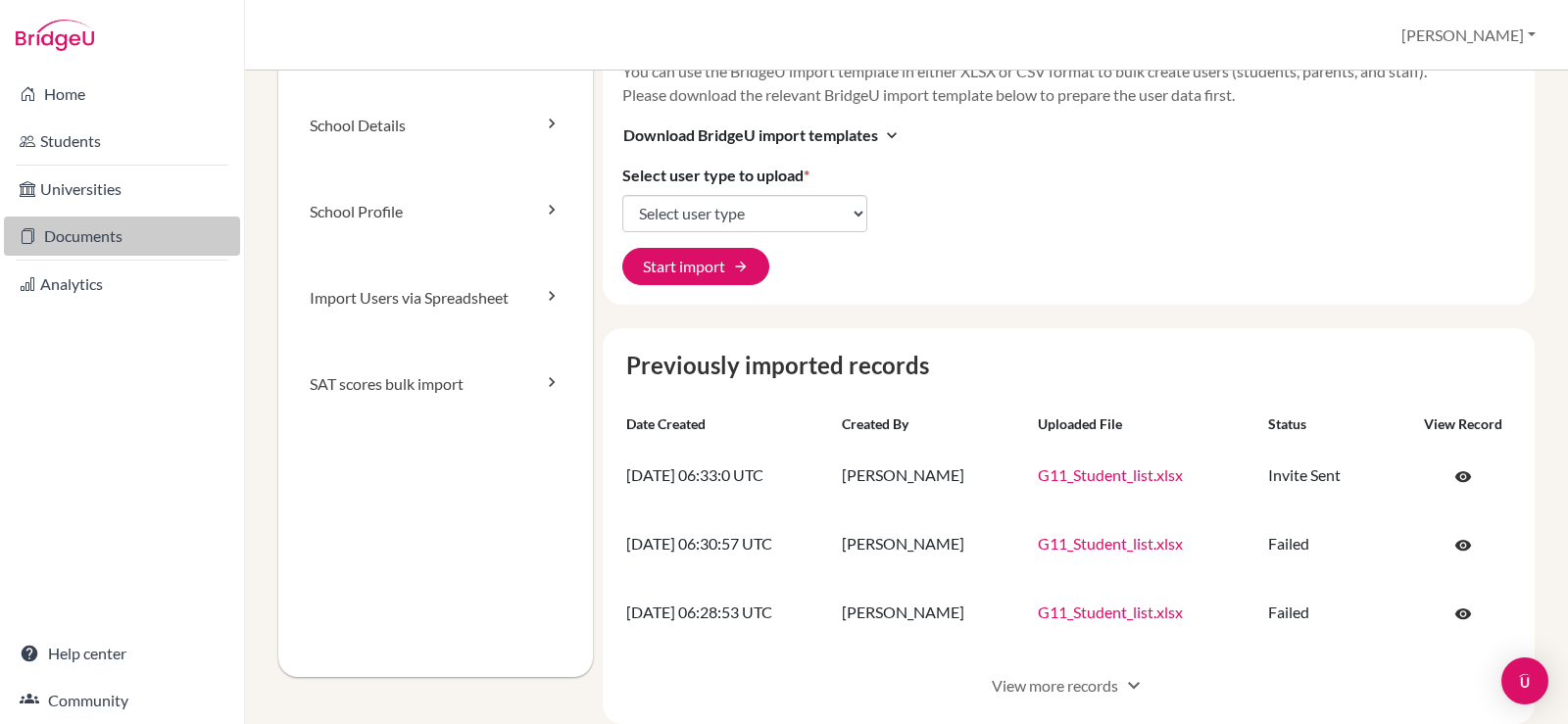
click at [110, 236] on link "Documents" at bounding box center [122, 236] width 236 height 40
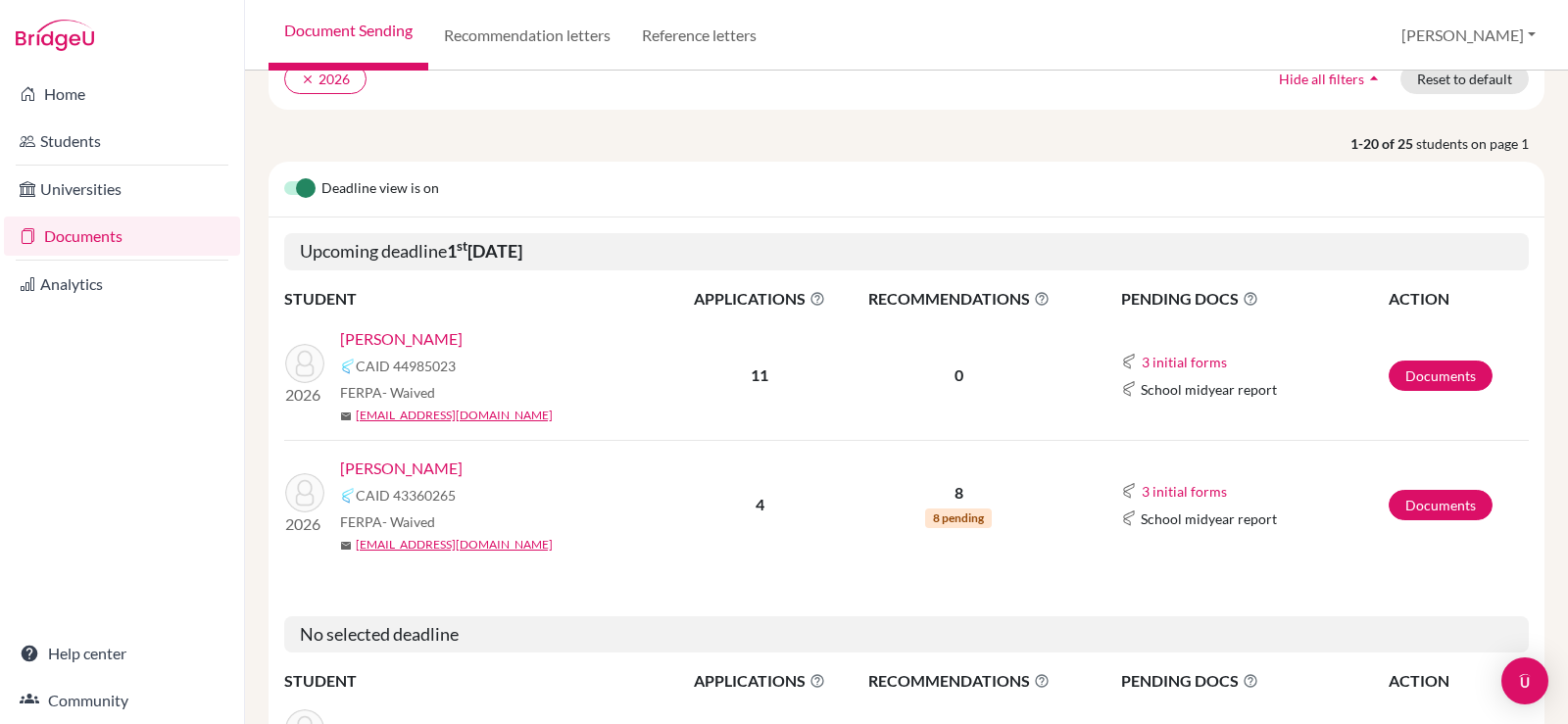
scroll to position [196, 0]
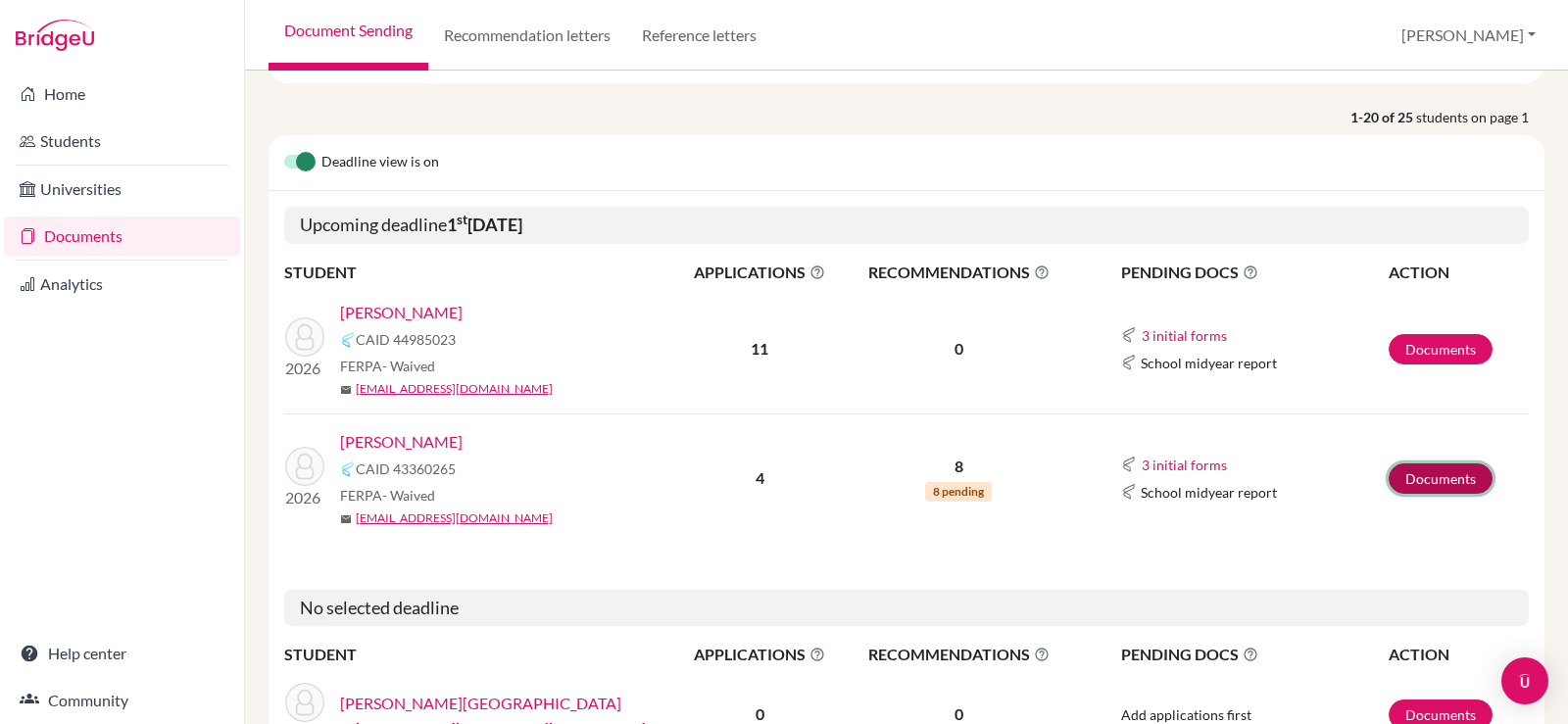
click at [1411, 479] on link "Documents" at bounding box center [1440, 478] width 104 height 31
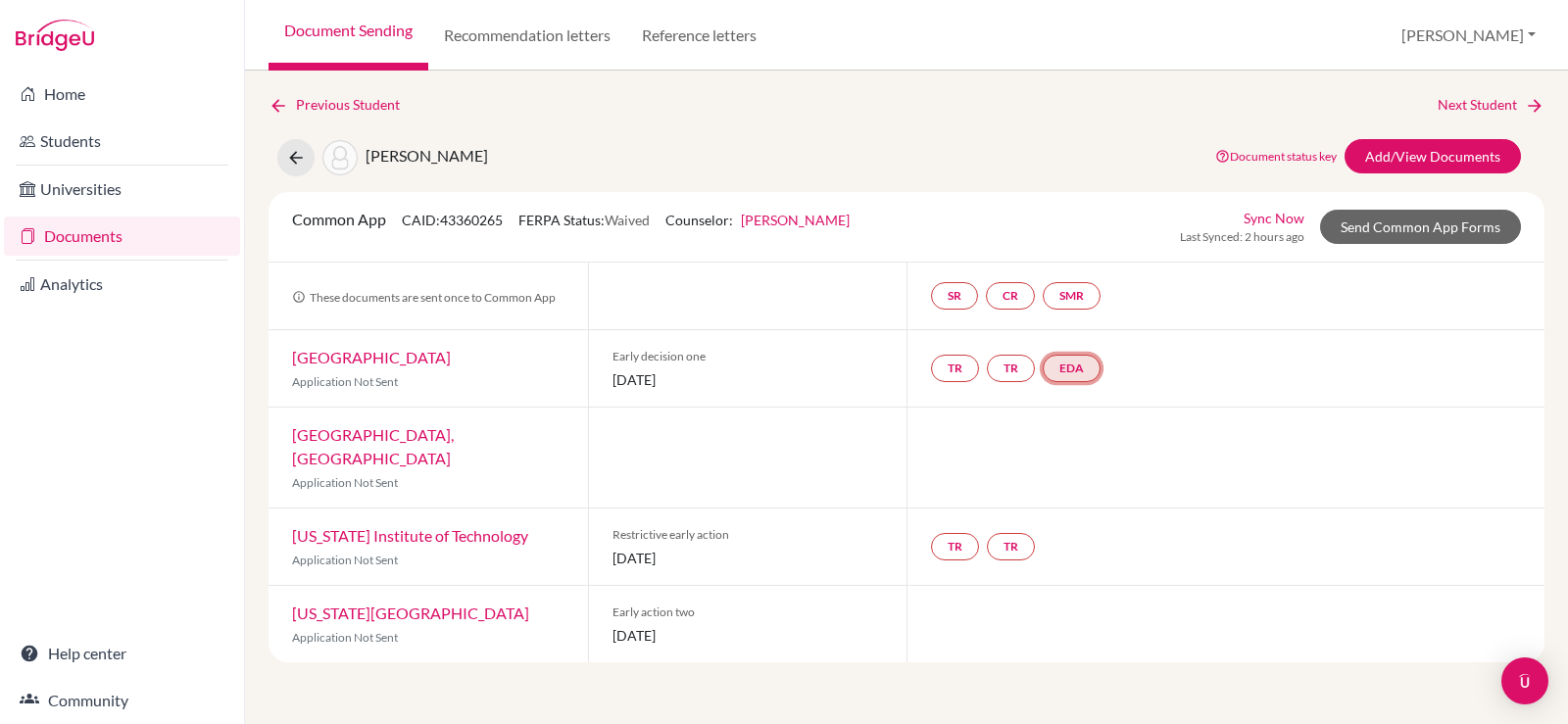
click at [1084, 369] on link "EDA" at bounding box center [1071, 368] width 58 height 28
click at [1084, 369] on link "EDA Early decision agreement Early decision agreement Incomplete" at bounding box center [1071, 368] width 58 height 28
click at [1068, 371] on link "EDA Early decision agreement Early decision agreement Incomplete" at bounding box center [1071, 368] width 58 height 28
click at [1066, 369] on link "EDA" at bounding box center [1071, 368] width 58 height 28
click at [1079, 276] on h3 "Early decision agreement" at bounding box center [1075, 274] width 192 height 36
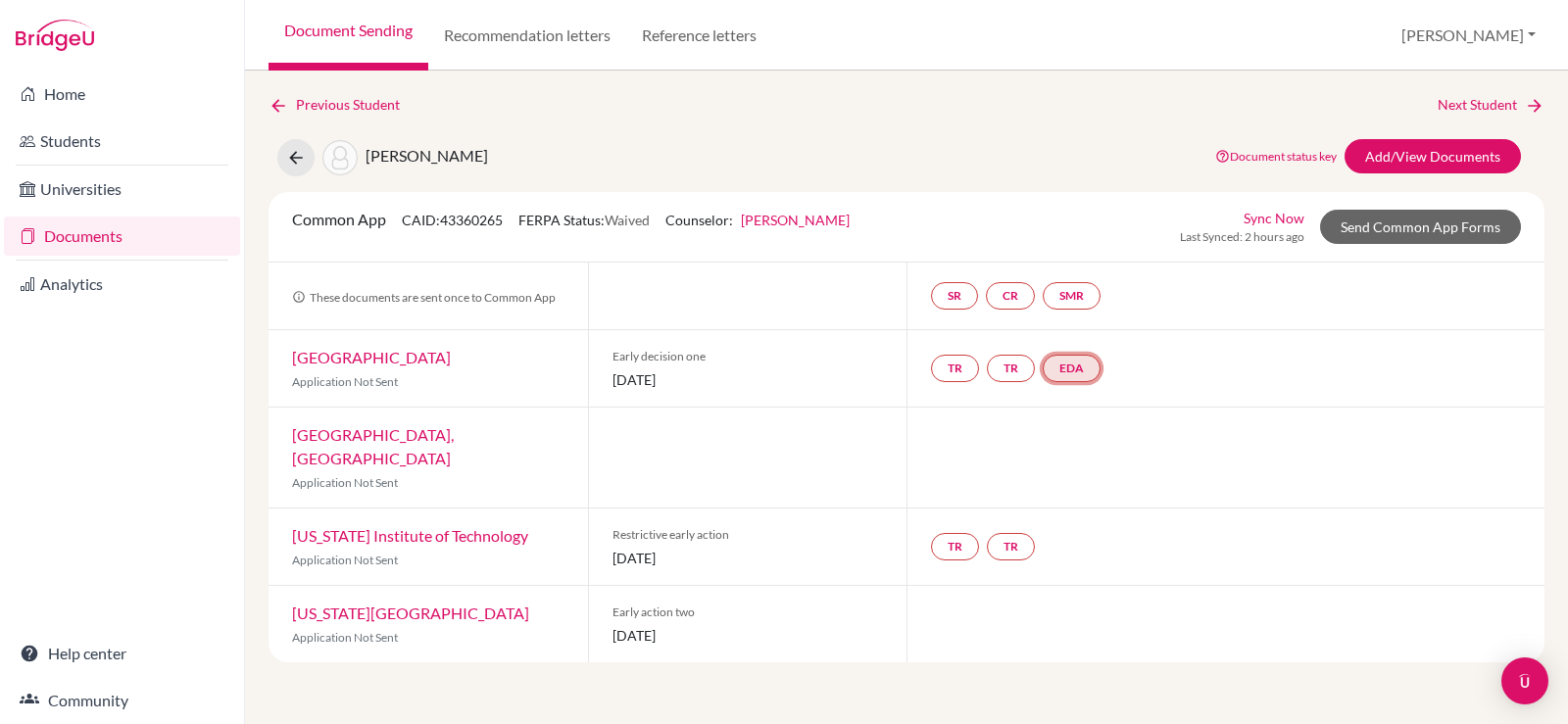
click at [1077, 373] on link "EDA" at bounding box center [1071, 368] width 58 height 28
click at [1051, 306] on link "Early decision agreement" at bounding box center [1074, 308] width 153 height 17
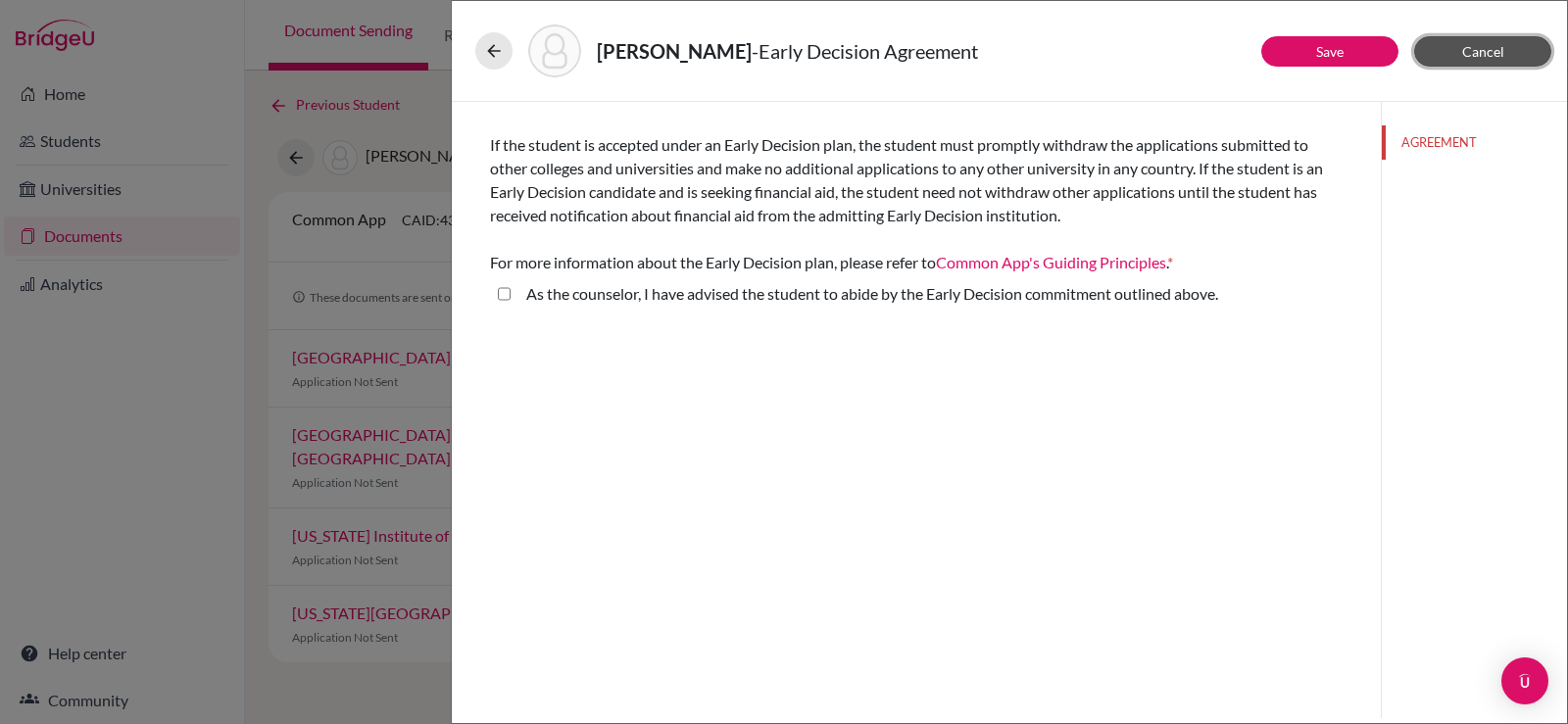
click at [1496, 58] on span "Cancel" at bounding box center [1482, 51] width 42 height 17
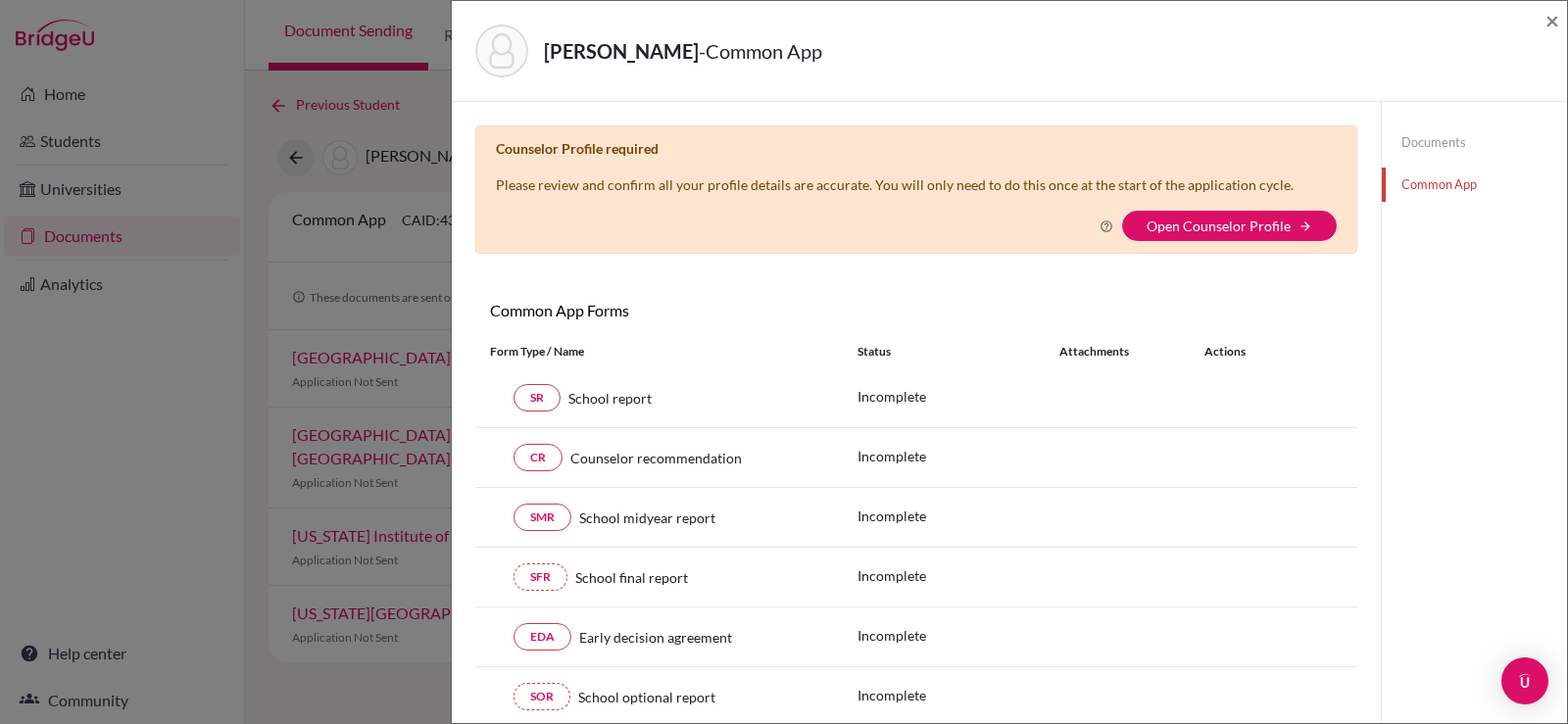
click at [424, 262] on div "[PERSON_NAME], Yejun - Common App × × Counselor Profile required Please review …" at bounding box center [784, 362] width 1568 height 724
click at [125, 238] on div "[PERSON_NAME], Yejun - Common App × × Counselor Profile required Please review …" at bounding box center [784, 362] width 1568 height 724
click at [101, 237] on div "Seo, Yejun - Common App × × Counselor Profile required Please review and confir…" at bounding box center [784, 362] width 1568 height 724
click at [1557, 19] on span "×" at bounding box center [1552, 20] width 14 height 29
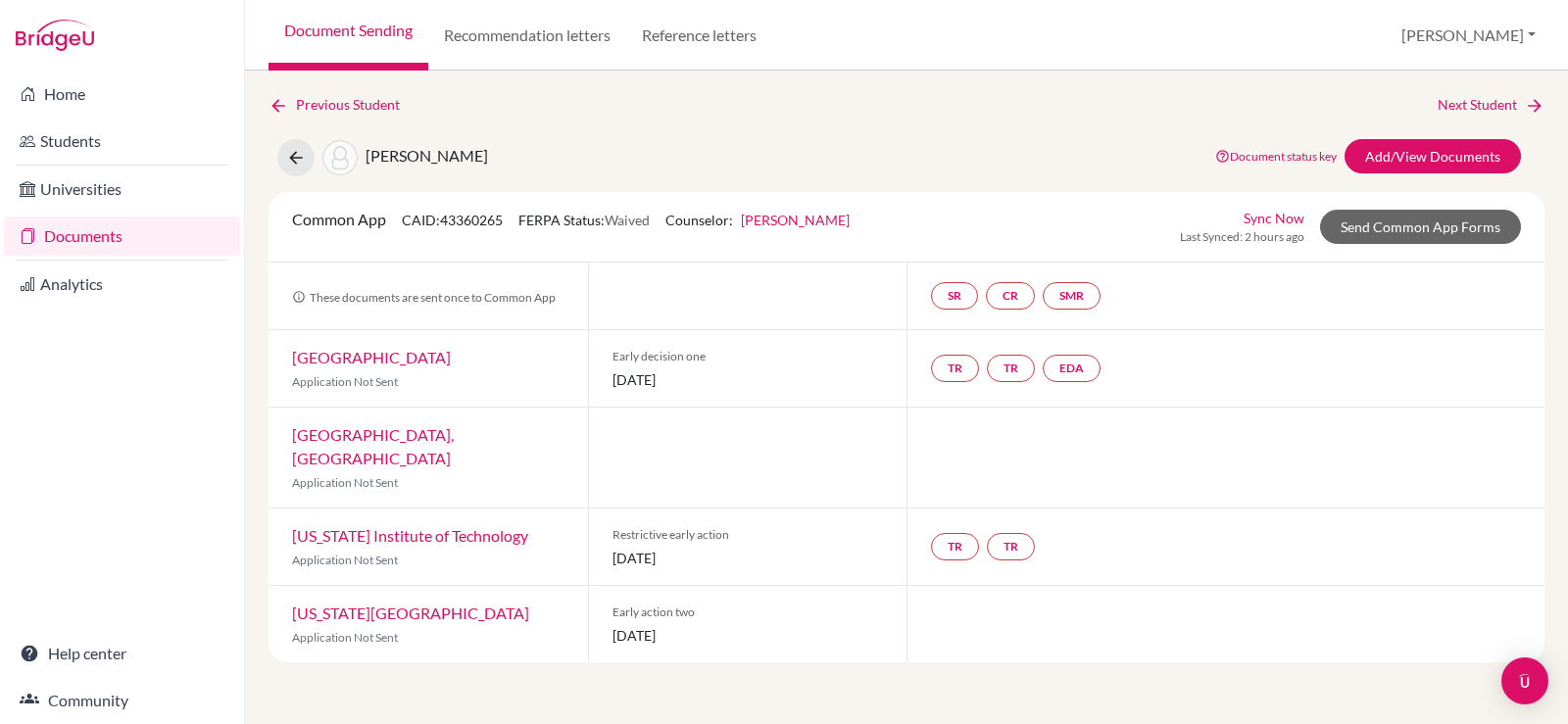
click at [99, 230] on link "Documents" at bounding box center [122, 236] width 236 height 40
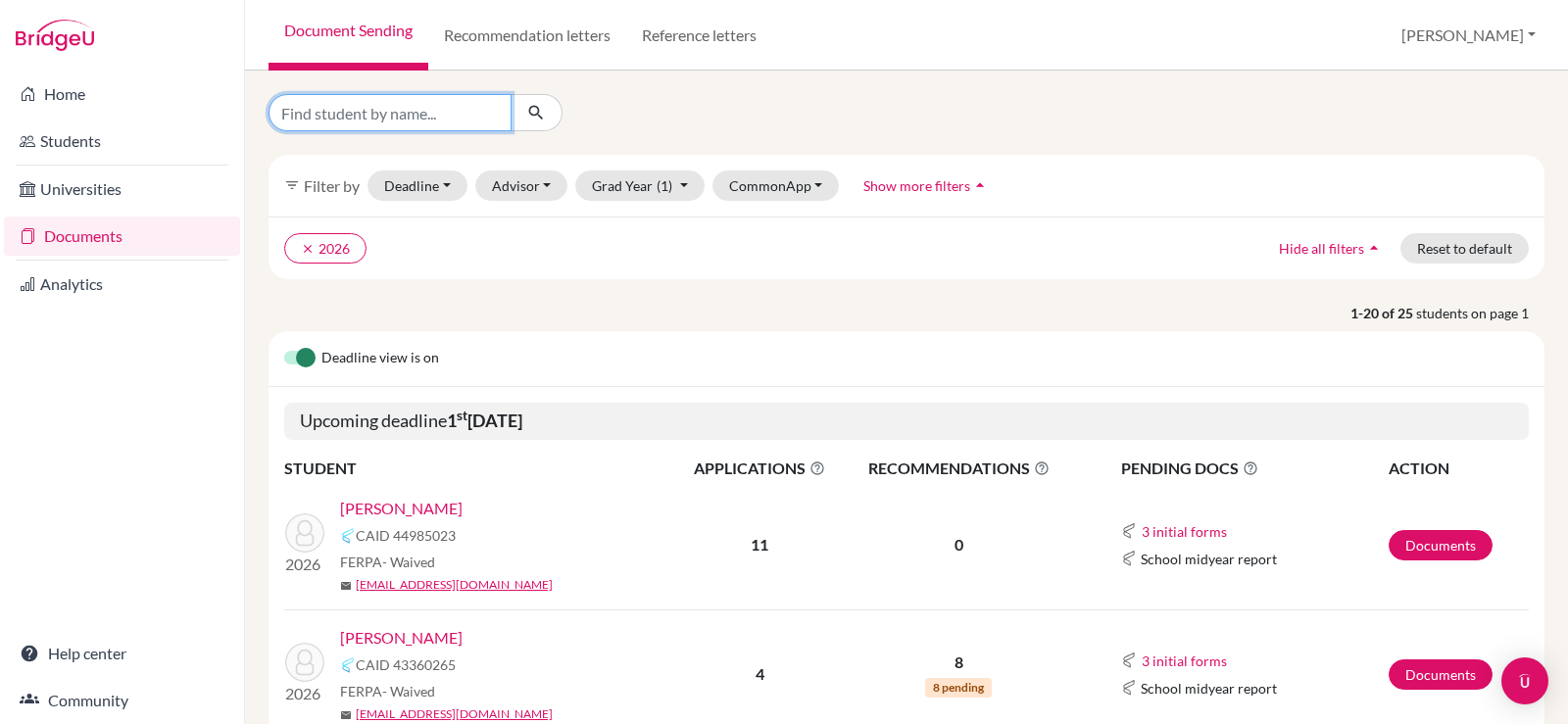
click at [494, 124] on input "Find student by name..." at bounding box center [390, 113] width 243 height 38
type input "jea"
click button "submit" at bounding box center [536, 113] width 52 height 38
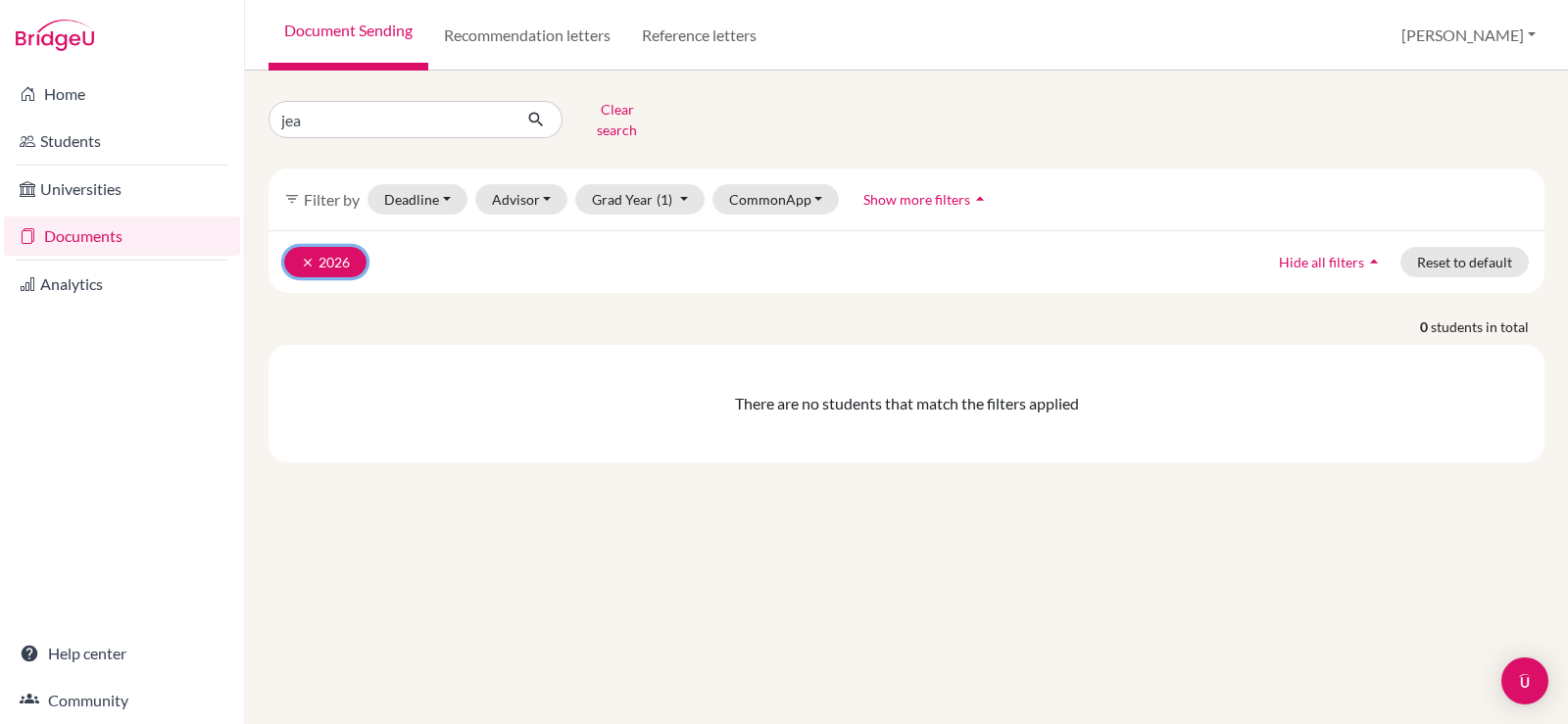
click at [291, 252] on button "clear 2026" at bounding box center [325, 262] width 82 height 31
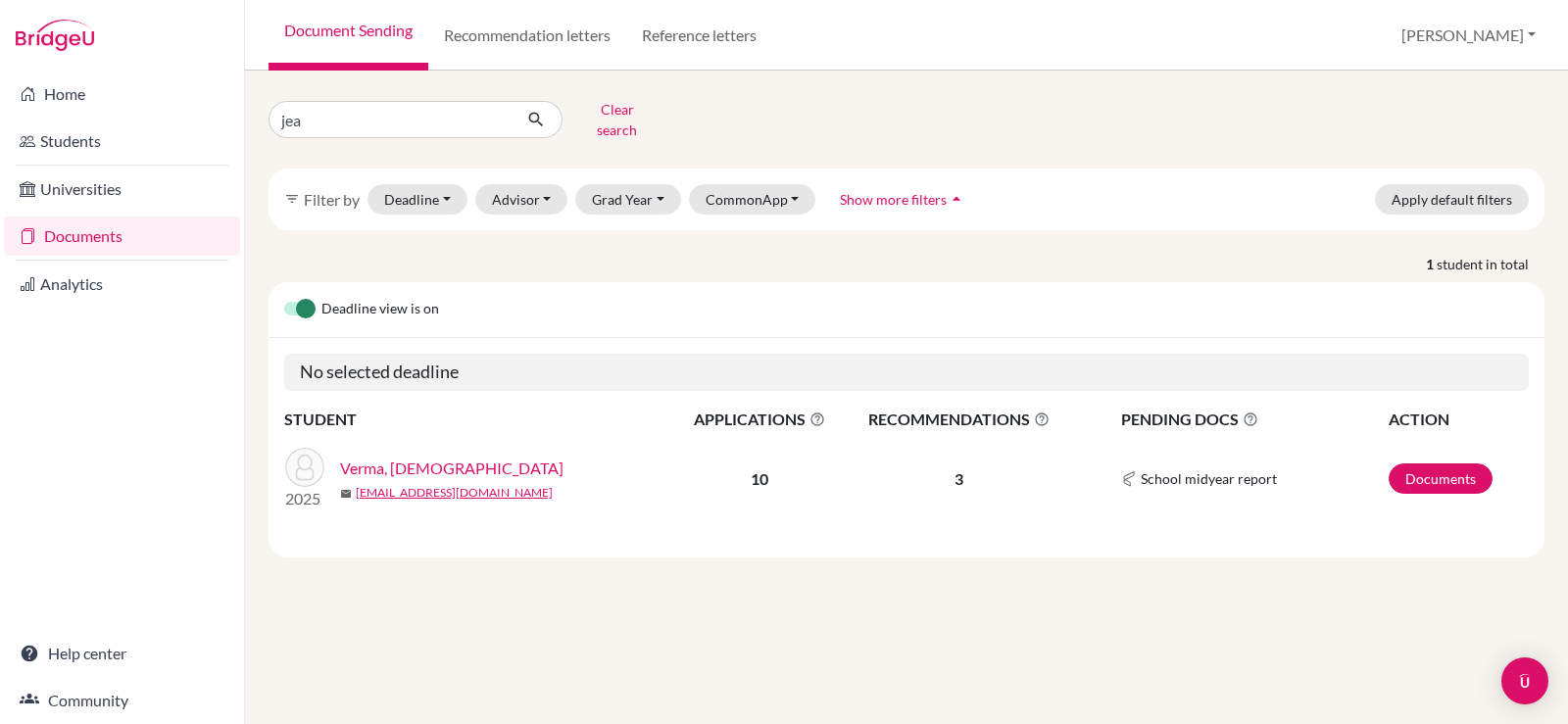
click at [380, 456] on link "Verma, [DEMOGRAPHIC_DATA]" at bounding box center [452, 468] width 223 height 24
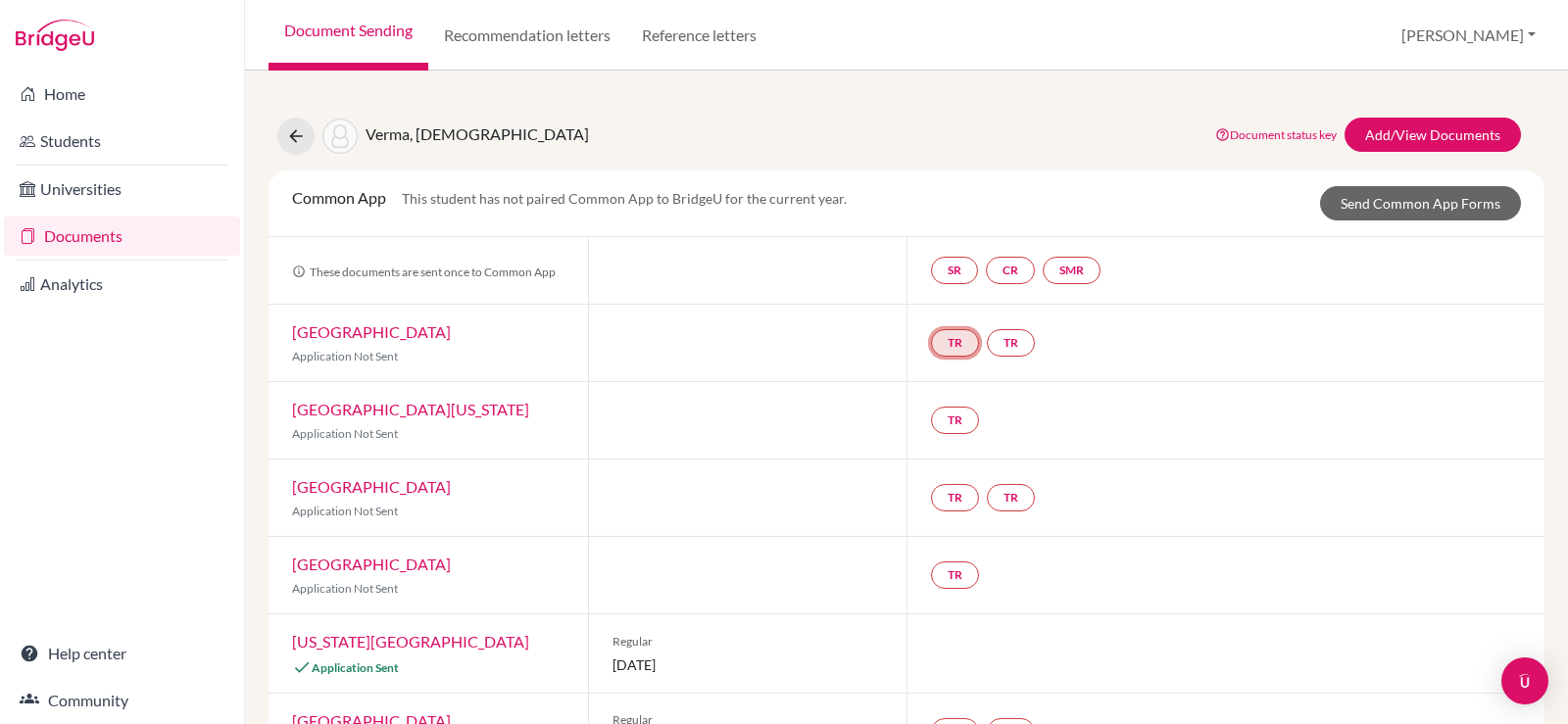
click at [948, 338] on link "TR" at bounding box center [954, 343] width 48 height 28
click at [992, 340] on link "TR" at bounding box center [1011, 343] width 48 height 28
click at [942, 409] on link "TR" at bounding box center [954, 421] width 48 height 28
click at [1011, 512] on div "TR TR" at bounding box center [986, 498] width 112 height 36
click at [1007, 502] on link "TR" at bounding box center [1011, 498] width 48 height 28
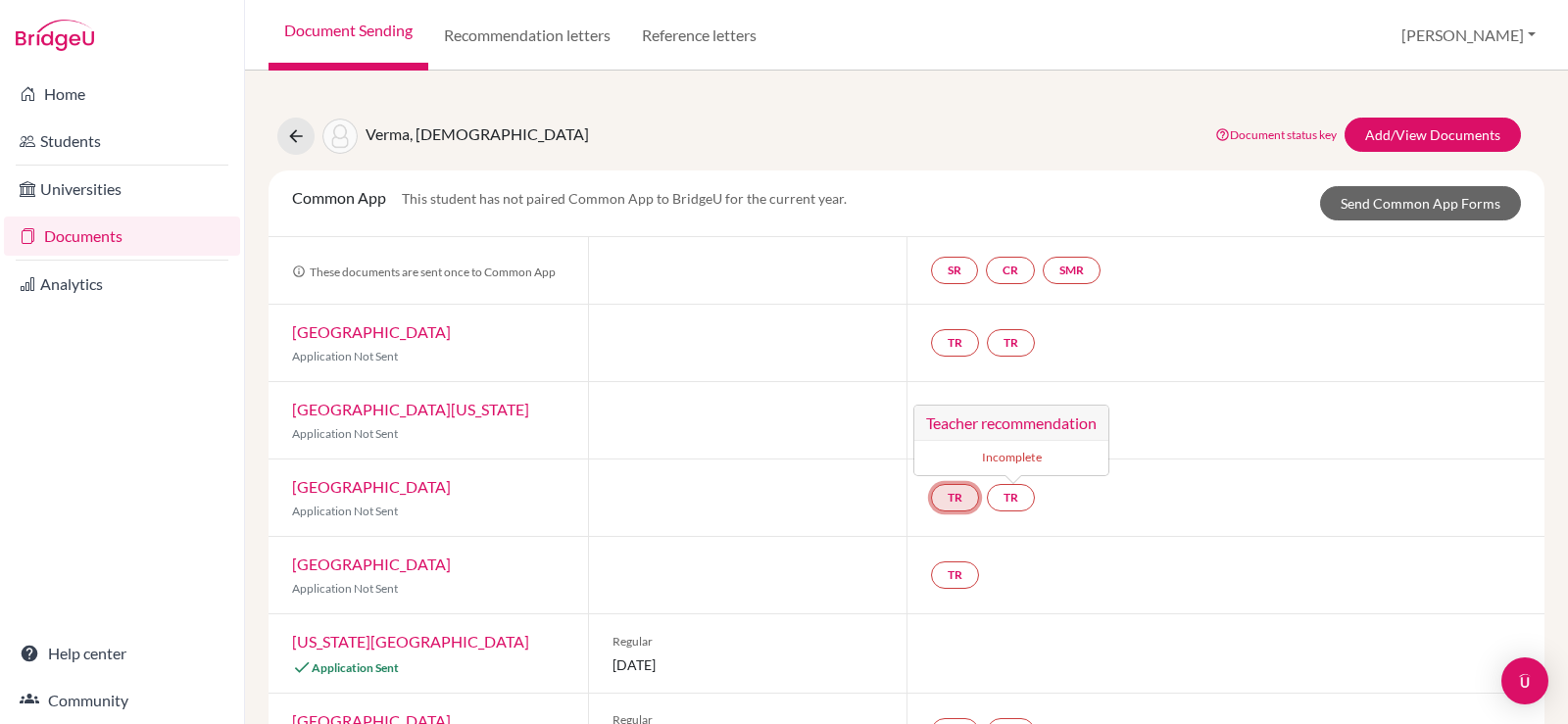
click at [956, 505] on link "TR" at bounding box center [954, 498] width 48 height 28
click at [942, 590] on div "TR" at bounding box center [958, 575] width 56 height 36
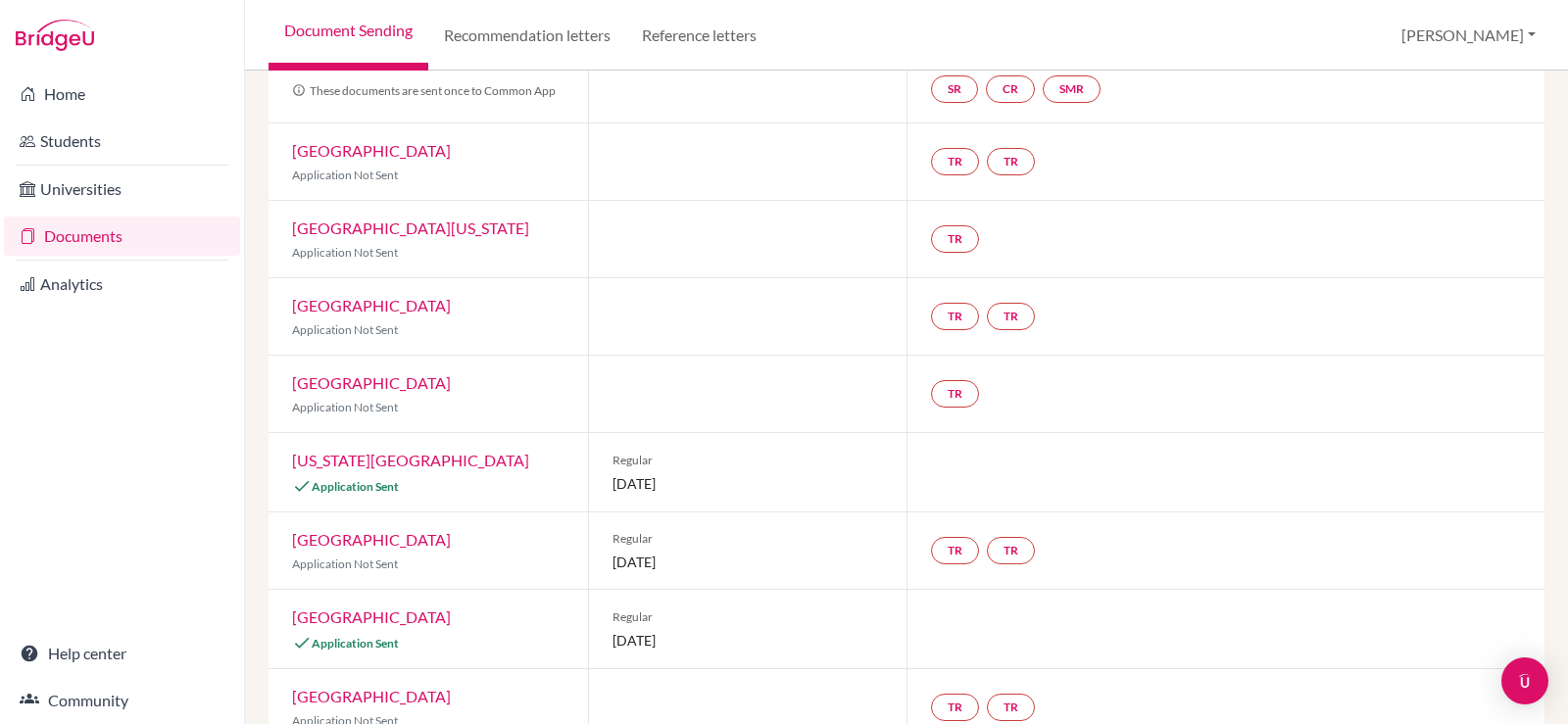
scroll to position [196, 0]
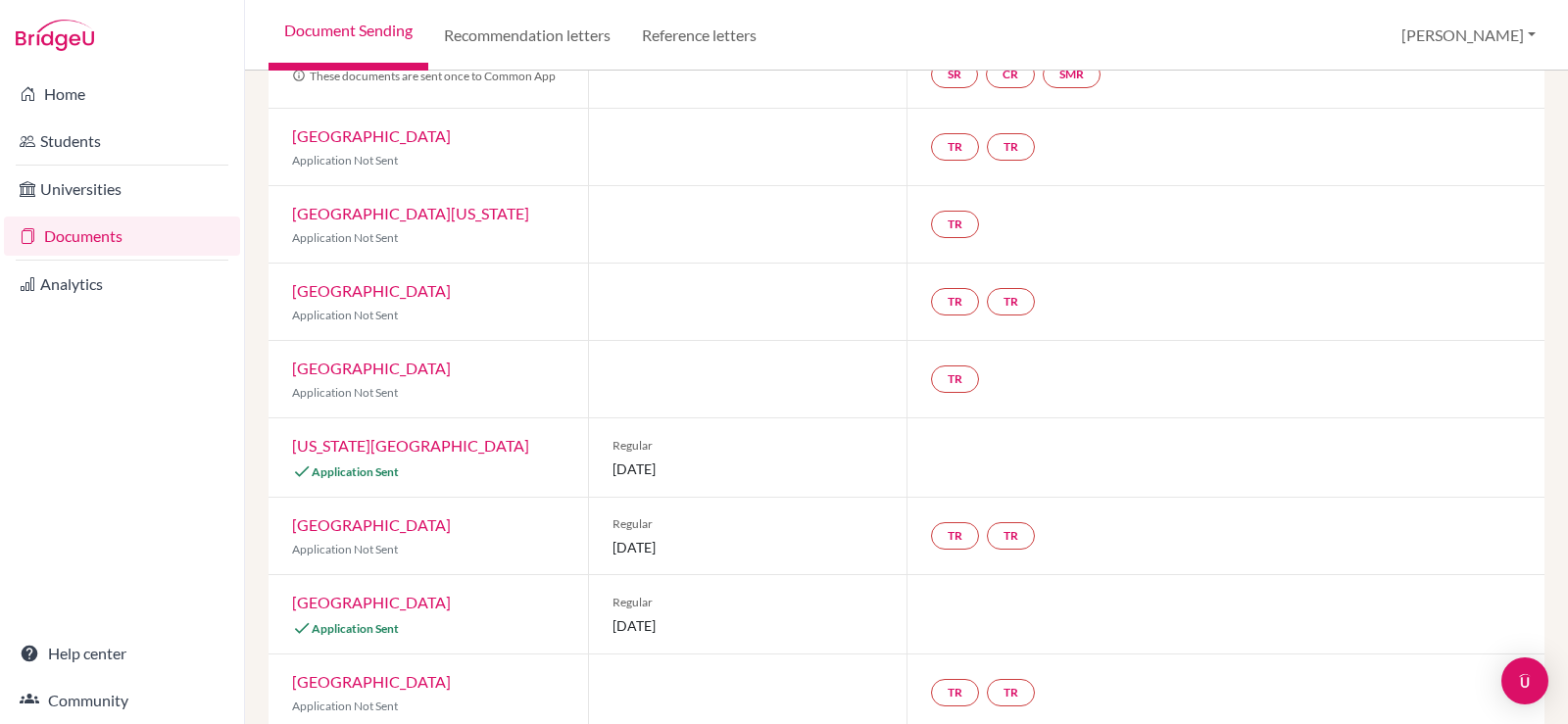
click at [631, 447] on span "Regular" at bounding box center [748, 445] width 272 height 18
click at [393, 450] on link "[US_STATE][GEOGRAPHIC_DATA]" at bounding box center [410, 444] width 237 height 19
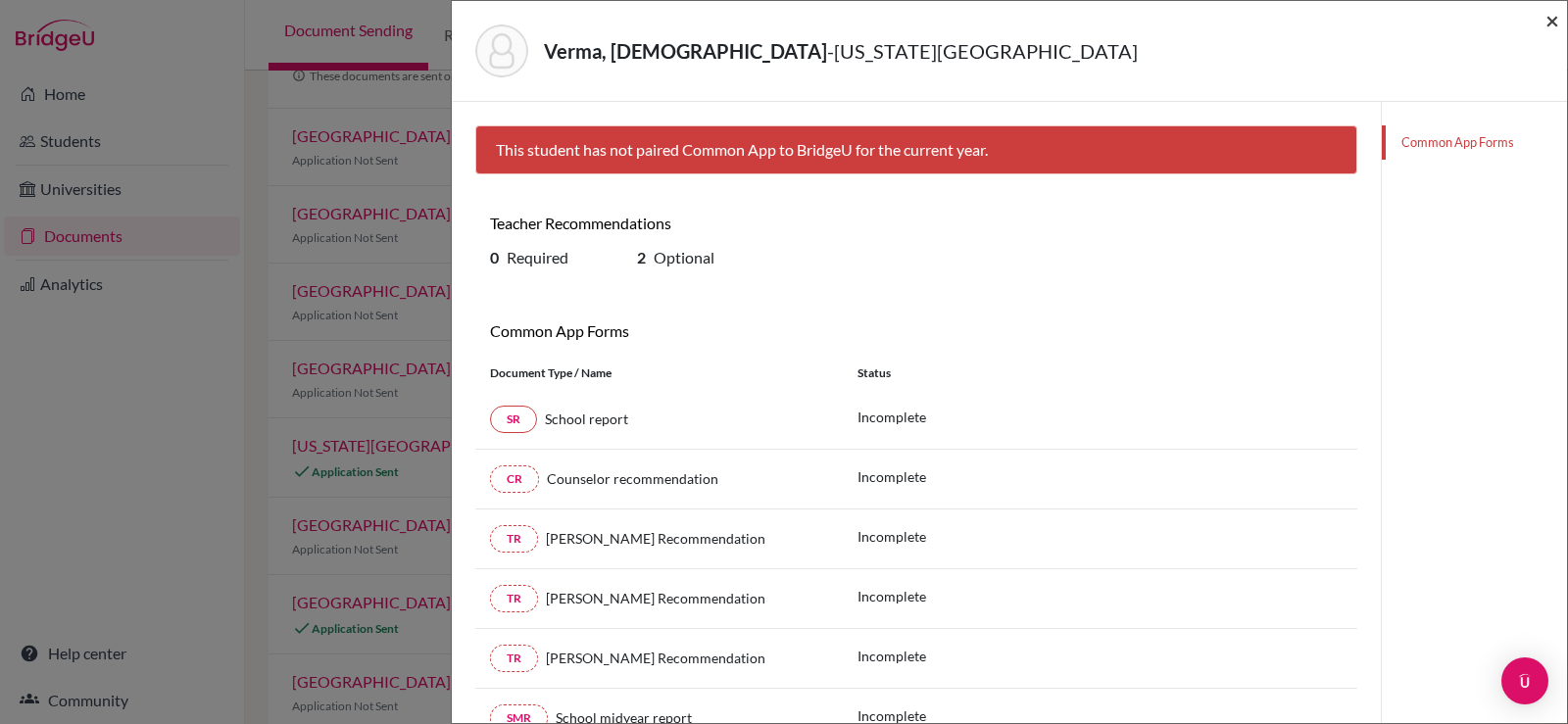
click at [1546, 16] on span "×" at bounding box center [1552, 20] width 14 height 29
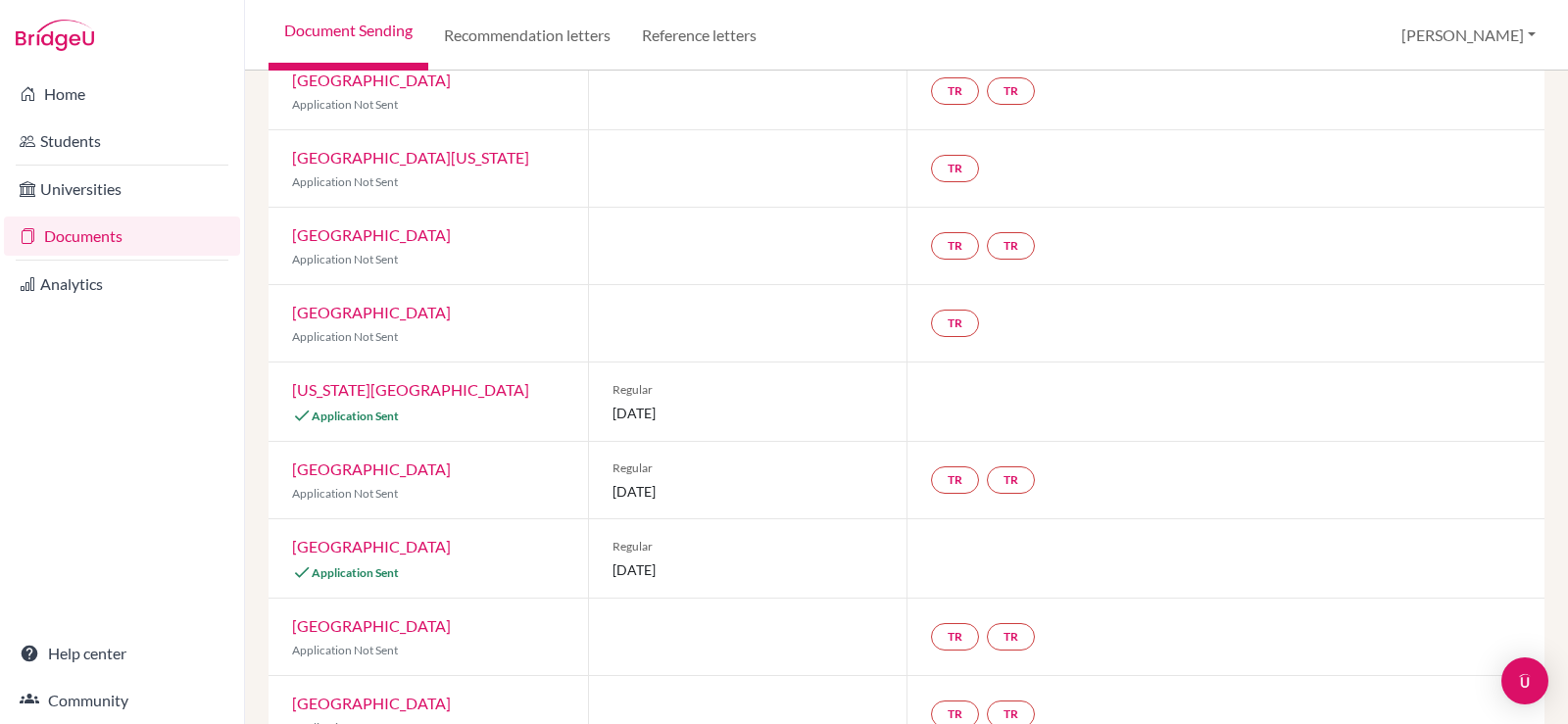
scroll to position [293, 0]
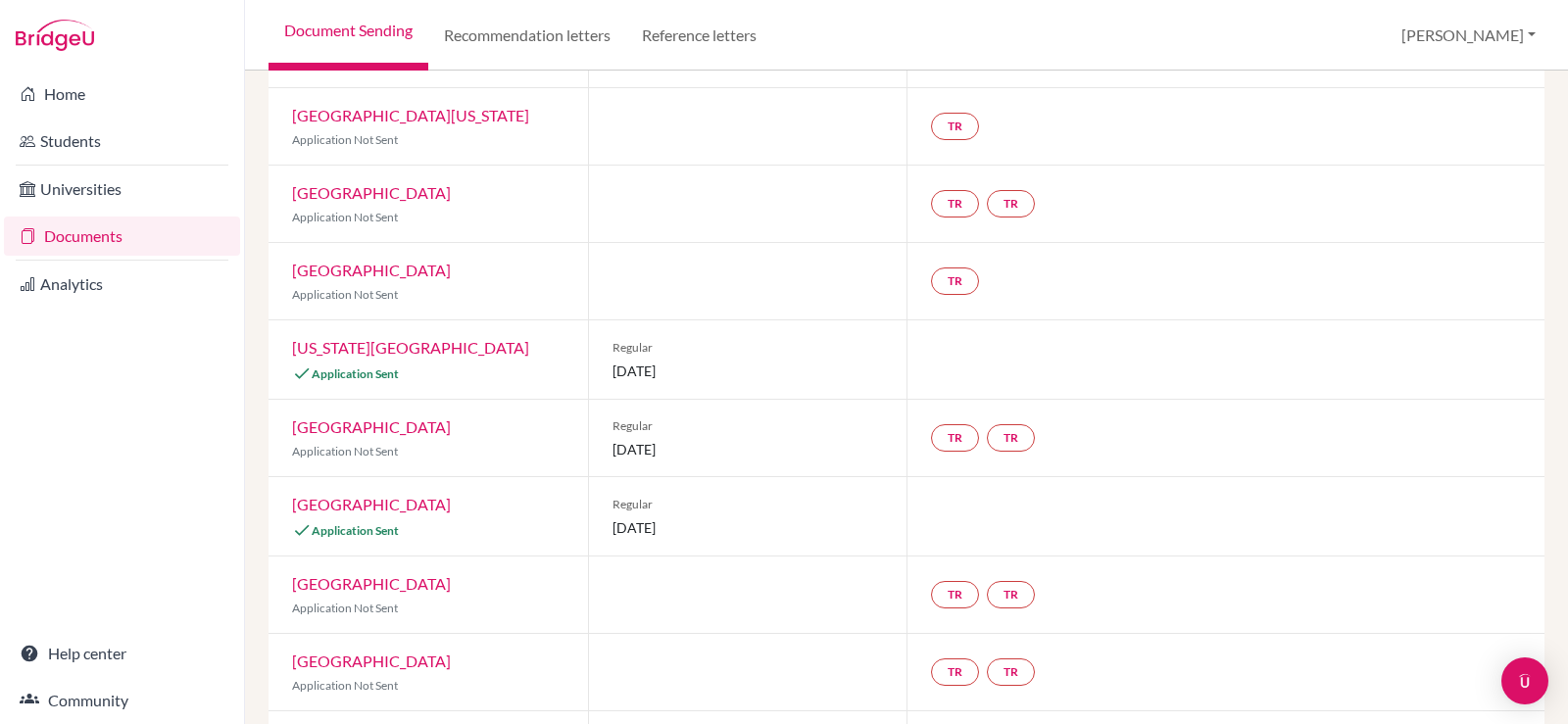
click at [451, 505] on link "[GEOGRAPHIC_DATA]" at bounding box center [371, 504] width 159 height 19
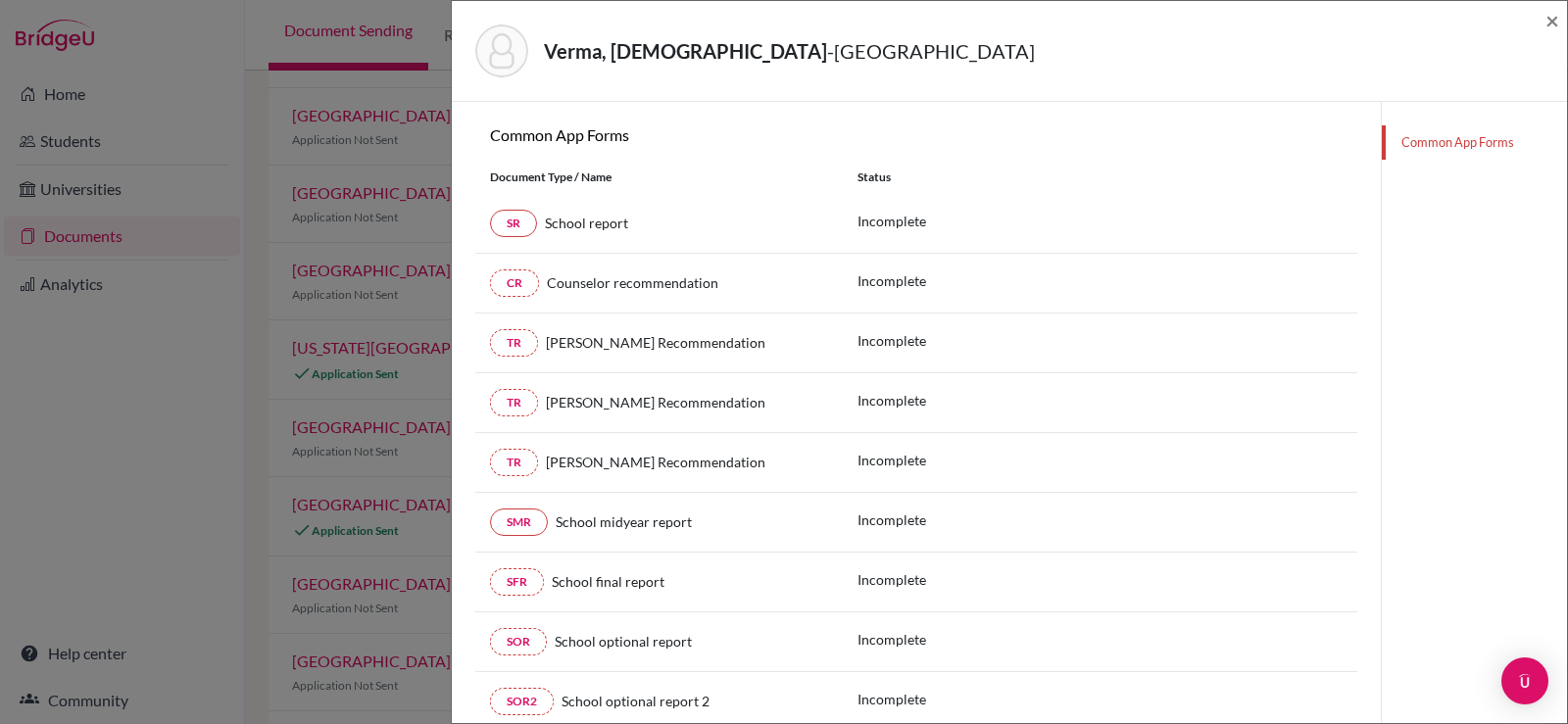
scroll to position [276, 0]
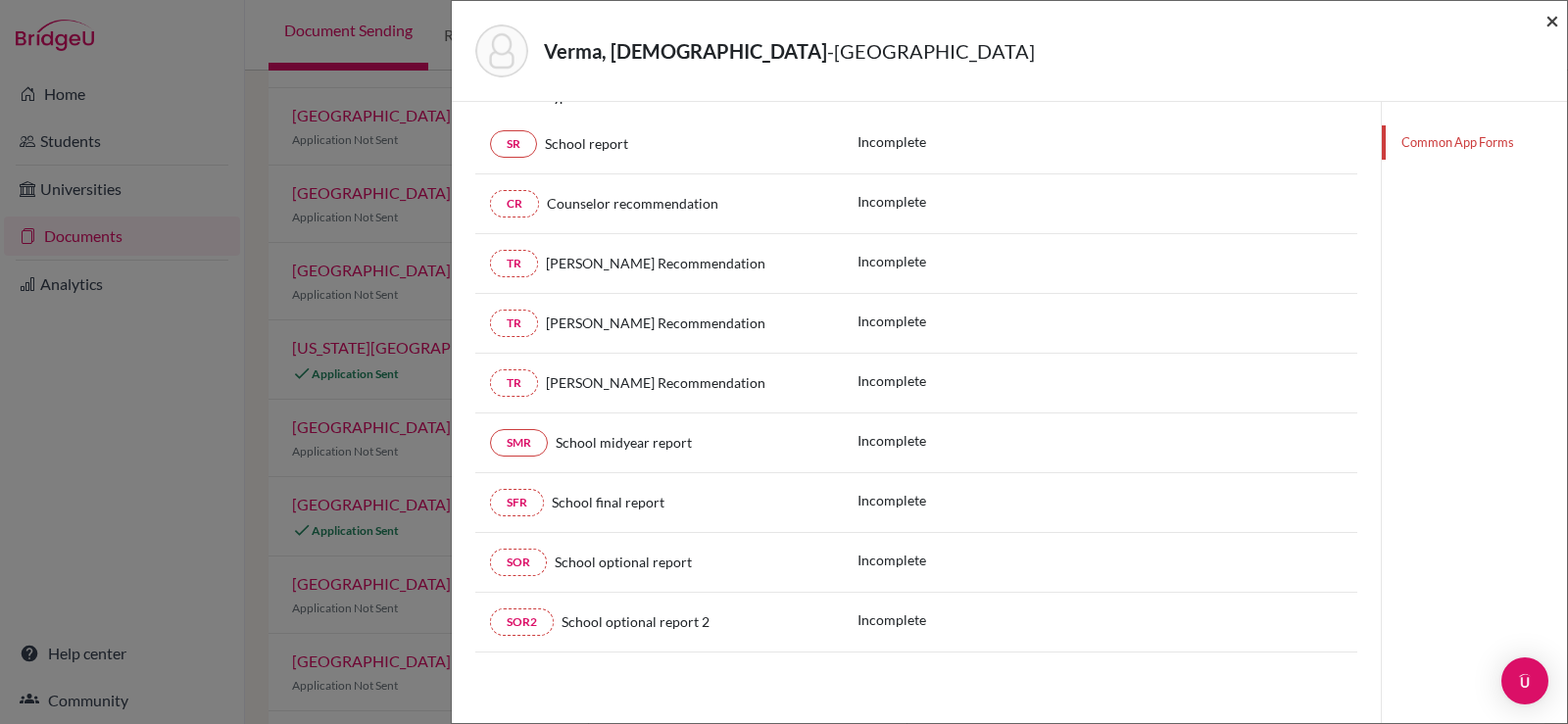
click at [1556, 15] on span "×" at bounding box center [1552, 20] width 14 height 29
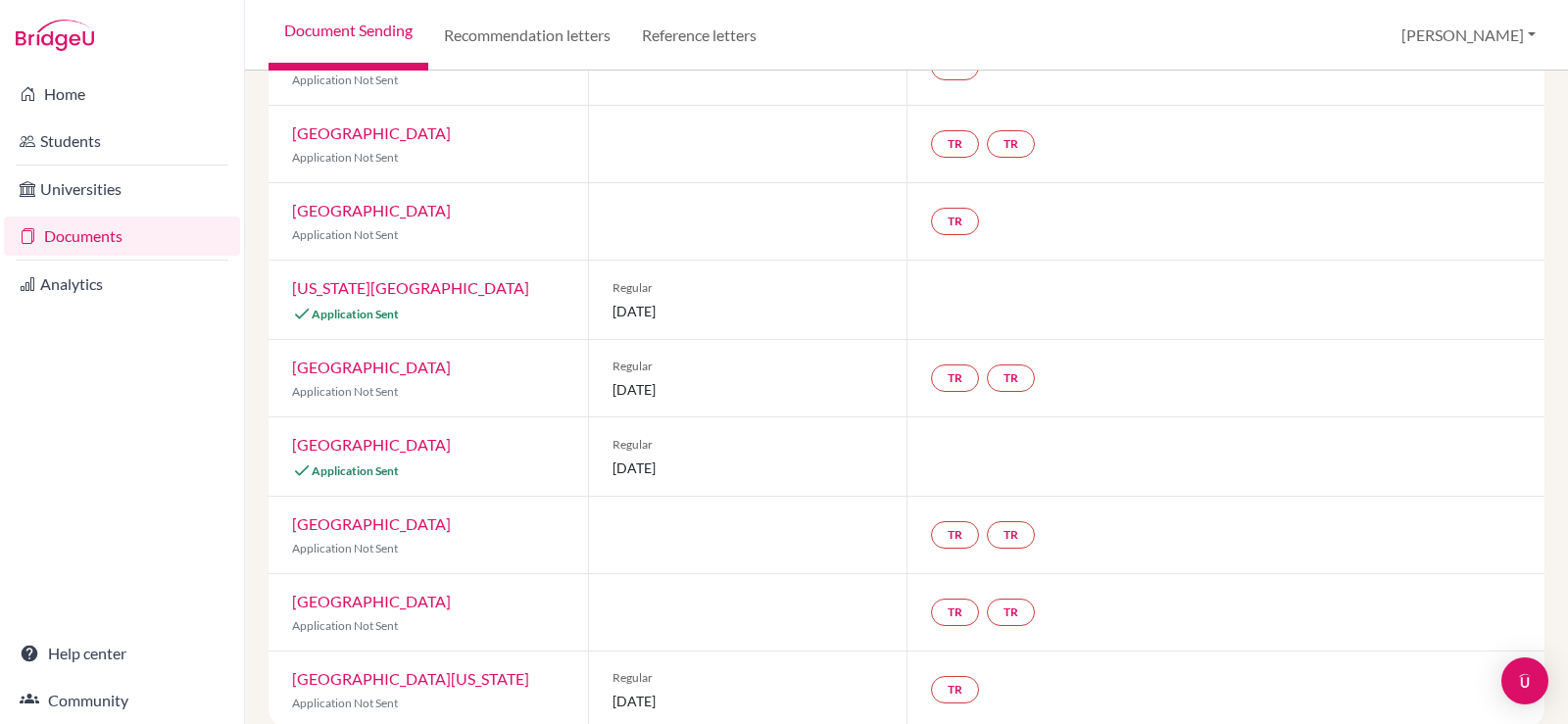
scroll to position [381, 0]
